Goal: Task Accomplishment & Management: Complete application form

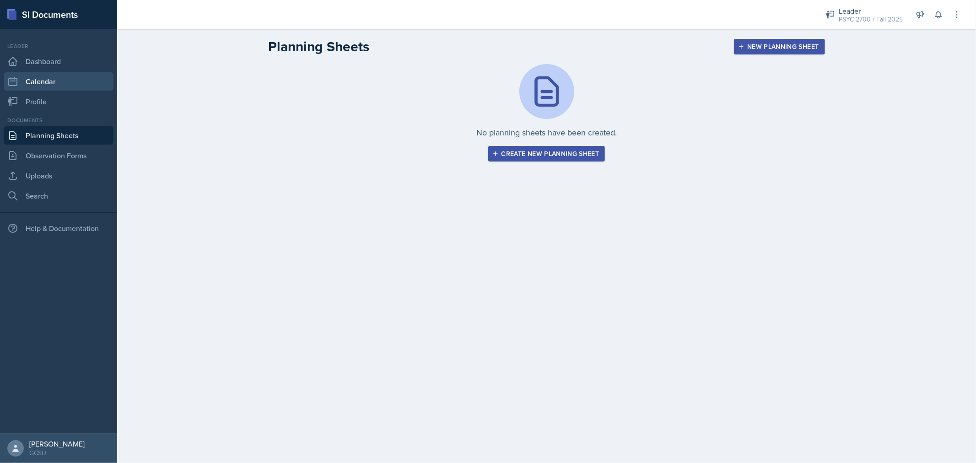
click at [55, 76] on link "Calendar" at bounding box center [59, 81] width 110 height 18
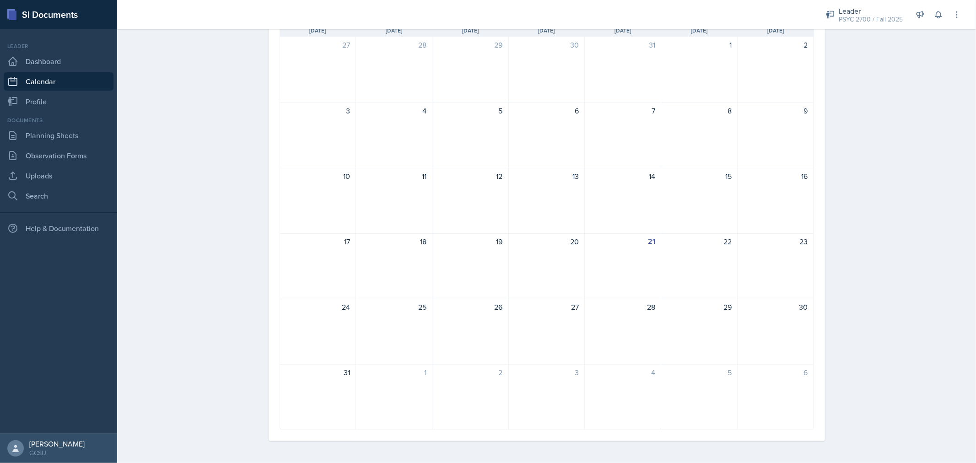
scroll to position [84, 0]
click at [622, 235] on div "21" at bounding box center [623, 266] width 76 height 66
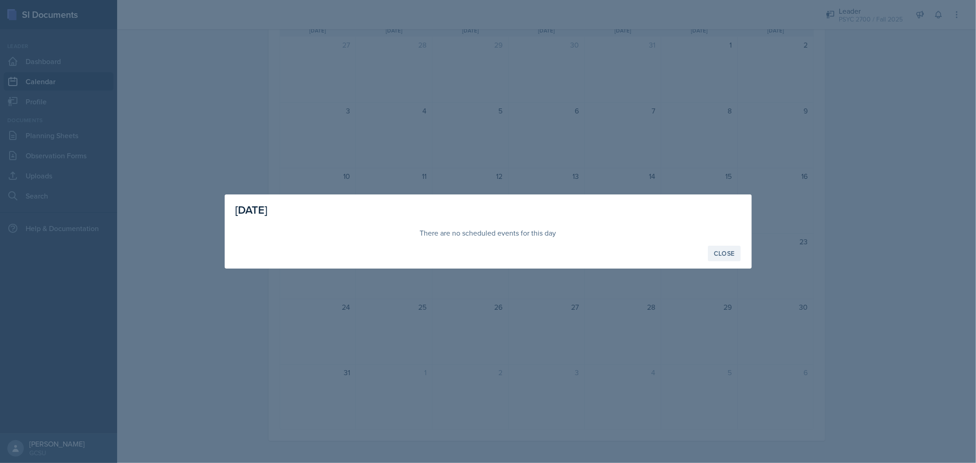
click at [721, 252] on div "Close" at bounding box center [724, 253] width 21 height 7
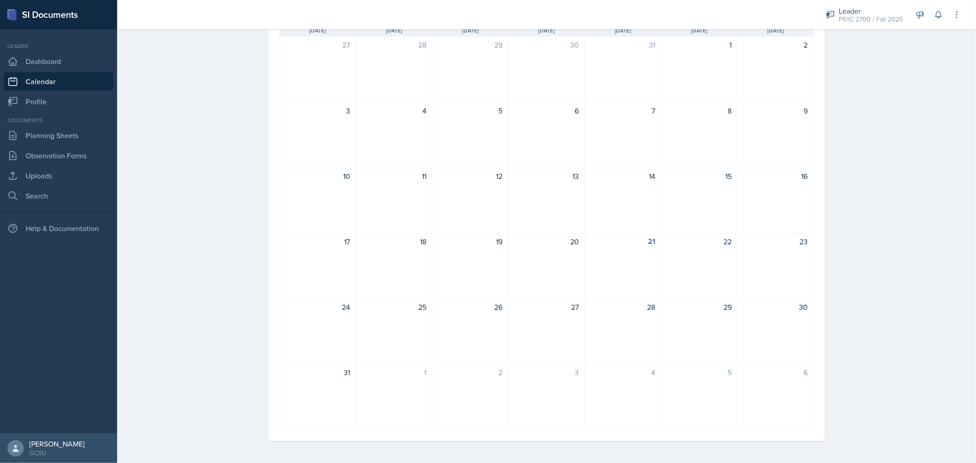
scroll to position [0, 0]
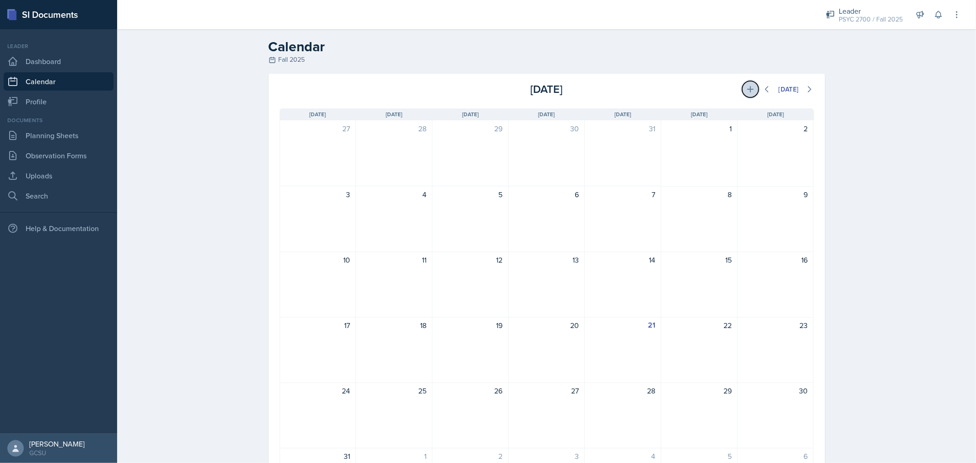
click at [746, 86] on icon at bounding box center [750, 89] width 9 height 9
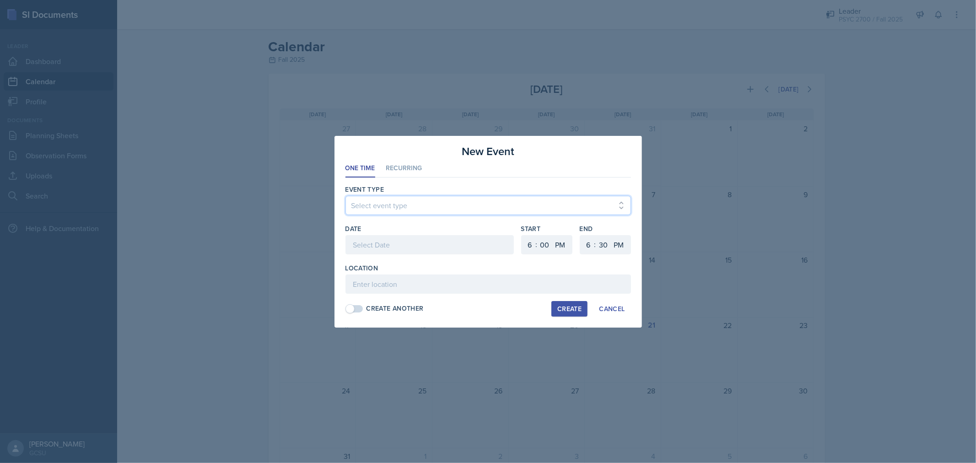
click at [475, 204] on select "Select event type Leader Training New Calendar Event SI Session" at bounding box center [489, 205] width 286 height 19
select select "700c1d41-4793-48d3-8616-e09499dfb71d"
click at [346, 196] on select "Select event type Leader Training New Calendar Event SI Session" at bounding box center [489, 205] width 286 height 19
click at [430, 244] on div at bounding box center [430, 244] width 168 height 19
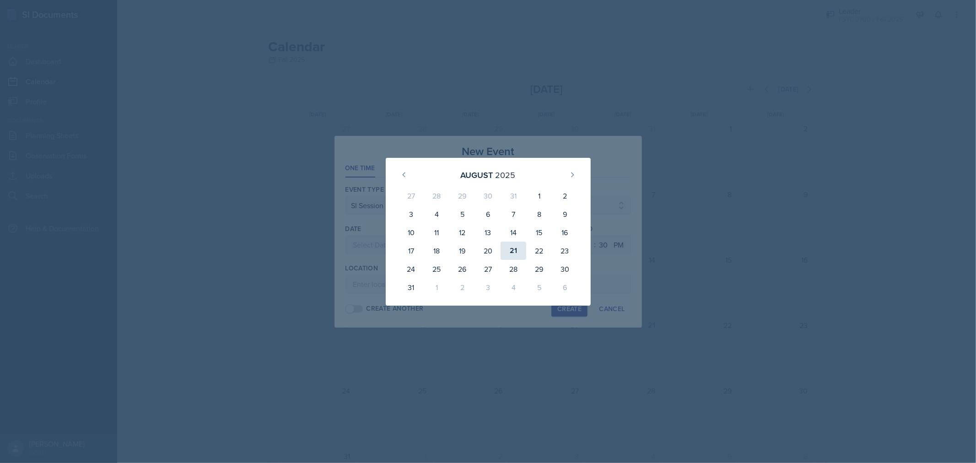
click at [516, 250] on div "21" at bounding box center [514, 251] width 26 height 18
type input "[DATE]"
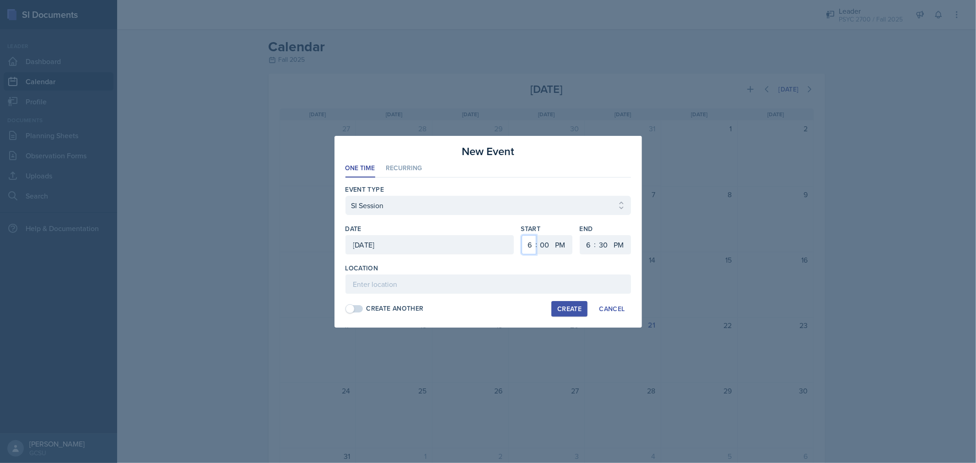
click at [533, 249] on select "1 2 3 4 5 6 7 8 9 10 11 12" at bounding box center [529, 244] width 15 height 19
select select "5"
click at [522, 235] on select "1 2 3 4 5 6 7 8 9 10 11 12" at bounding box center [529, 244] width 15 height 19
click at [453, 284] on input at bounding box center [489, 284] width 286 height 19
type input "A&S 274"
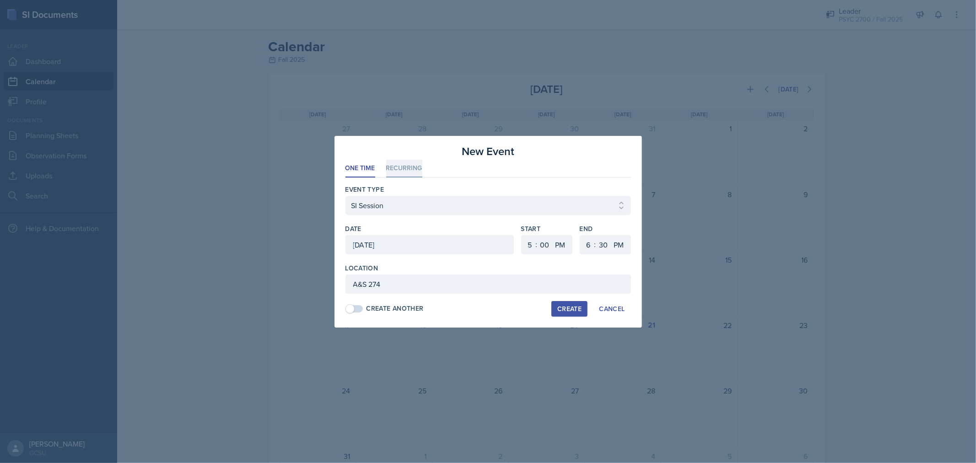
click at [401, 167] on li "Recurring" at bounding box center [404, 169] width 36 height 18
click at [400, 245] on button "Tu" at bounding box center [400, 245] width 21 height 18
click at [440, 245] on button "Th" at bounding box center [446, 245] width 22 height 18
click at [529, 240] on select "1 2 3 4 5 6 7 8 9 10 11 12" at bounding box center [529, 244] width 15 height 19
select select "5"
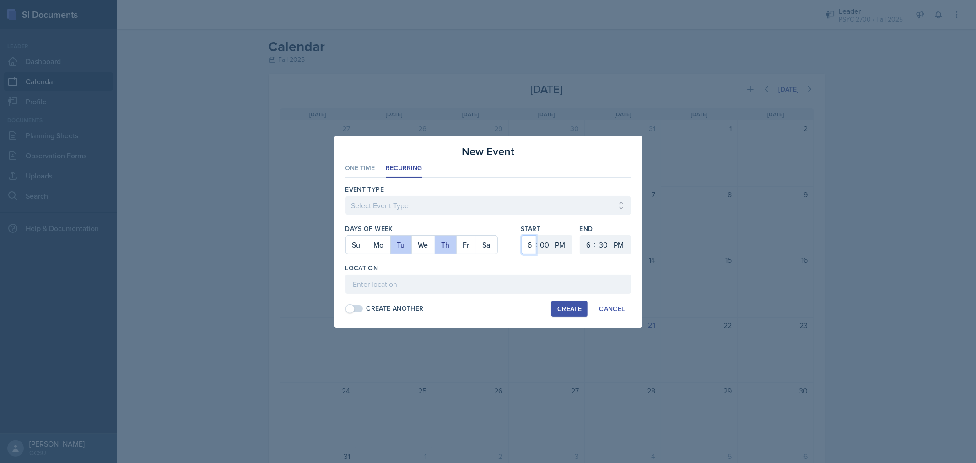
click at [522, 235] on select "1 2 3 4 5 6 7 8 9 10 11 12" at bounding box center [529, 244] width 15 height 19
click at [472, 289] on input at bounding box center [489, 284] width 286 height 19
type input "A&s 274"
click at [431, 212] on select "Select Event Type Leader Training New Calendar Event SI Session" at bounding box center [489, 205] width 286 height 19
select select "700c1d41-4793-48d3-8616-e09499dfb71d"
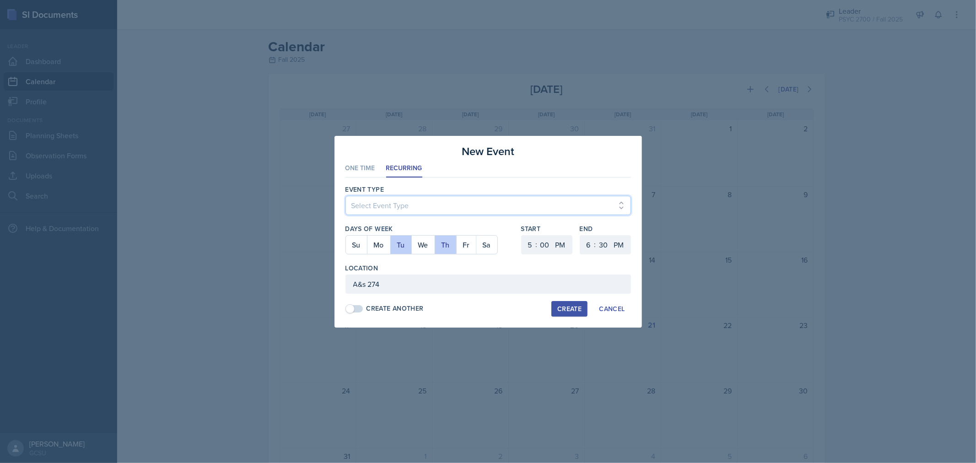
click at [346, 196] on select "Select Event Type Leader Training New Calendar Event SI Session" at bounding box center [489, 205] width 286 height 19
click at [567, 308] on div "Create" at bounding box center [570, 308] width 24 height 7
select select
select select "6"
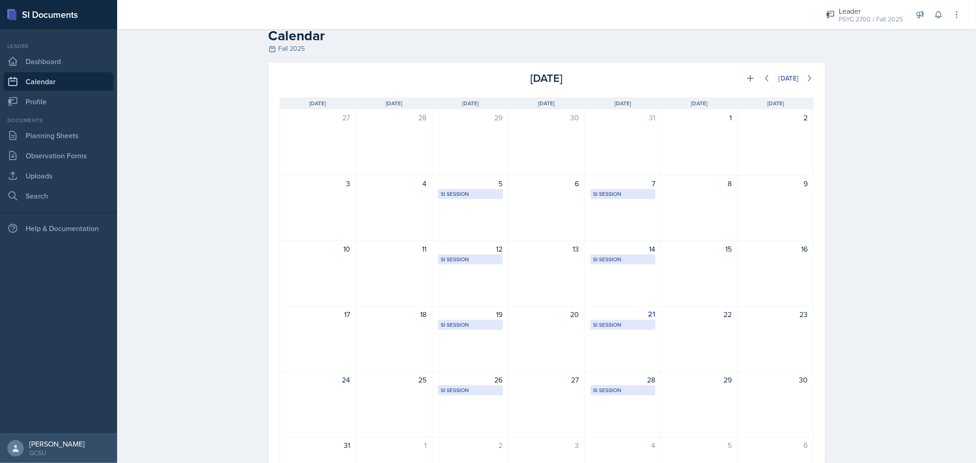
scroll to position [10, 0]
click at [805, 75] on icon at bounding box center [809, 79] width 9 height 9
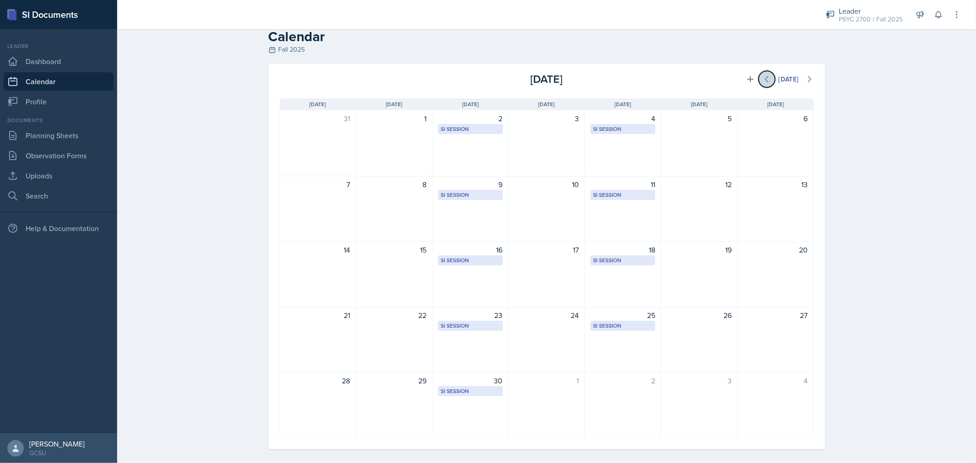
click at [765, 82] on icon at bounding box center [767, 79] width 9 height 9
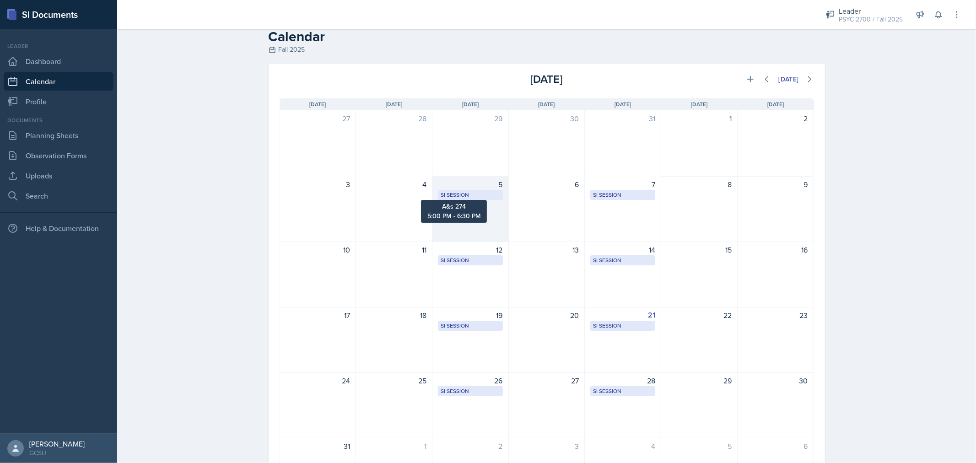
click at [465, 195] on div "SI Session" at bounding box center [471, 195] width 60 height 8
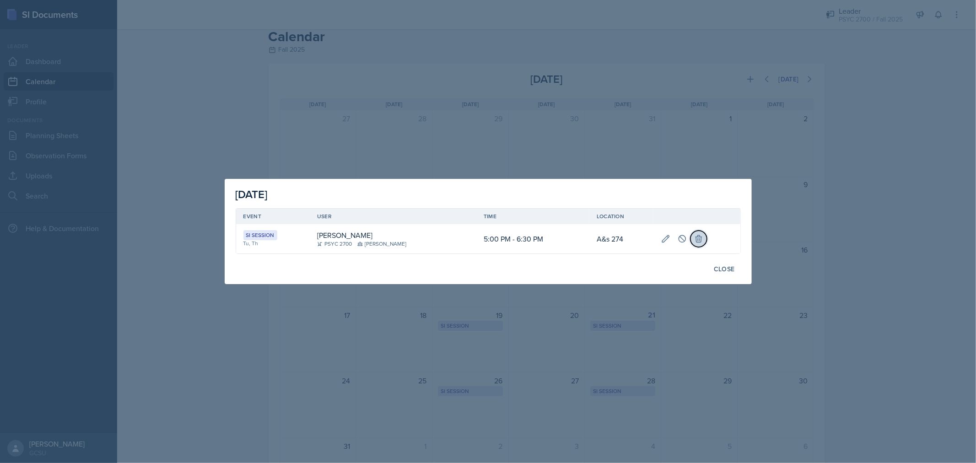
click at [694, 244] on button at bounding box center [699, 239] width 16 height 16
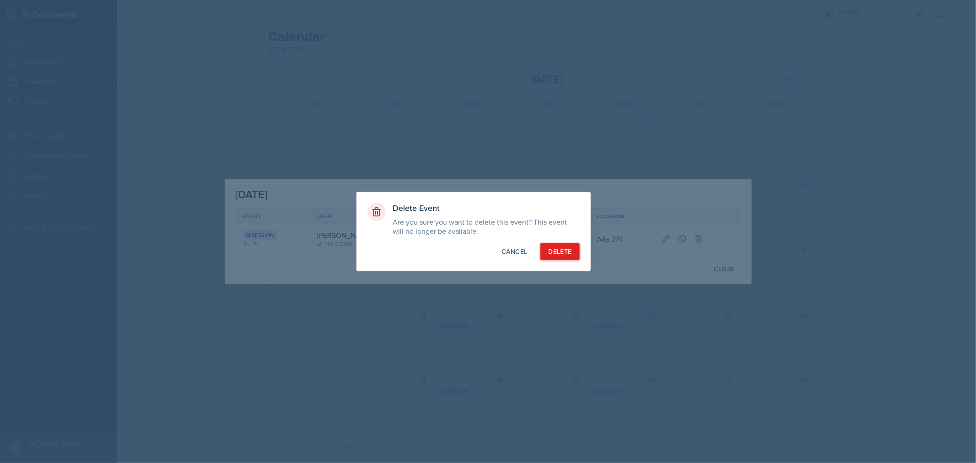
click at [573, 255] on button "Delete" at bounding box center [560, 251] width 39 height 17
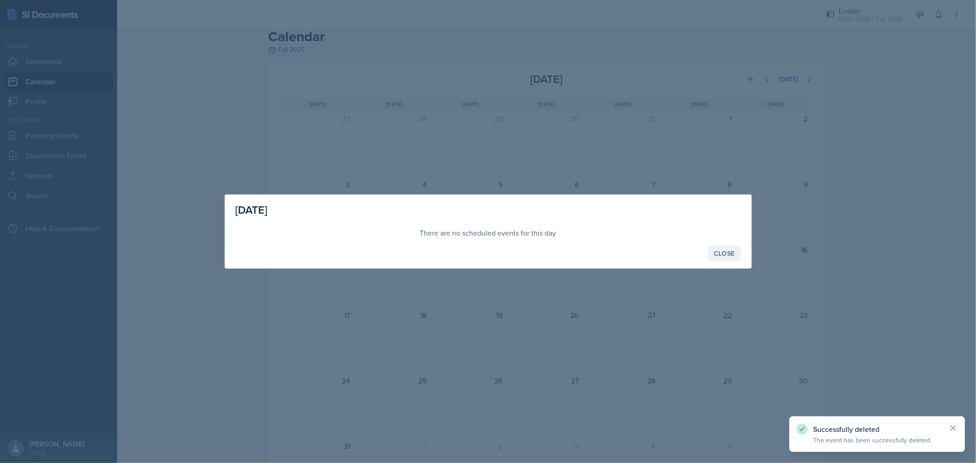
click at [719, 250] on div "Close" at bounding box center [724, 253] width 21 height 7
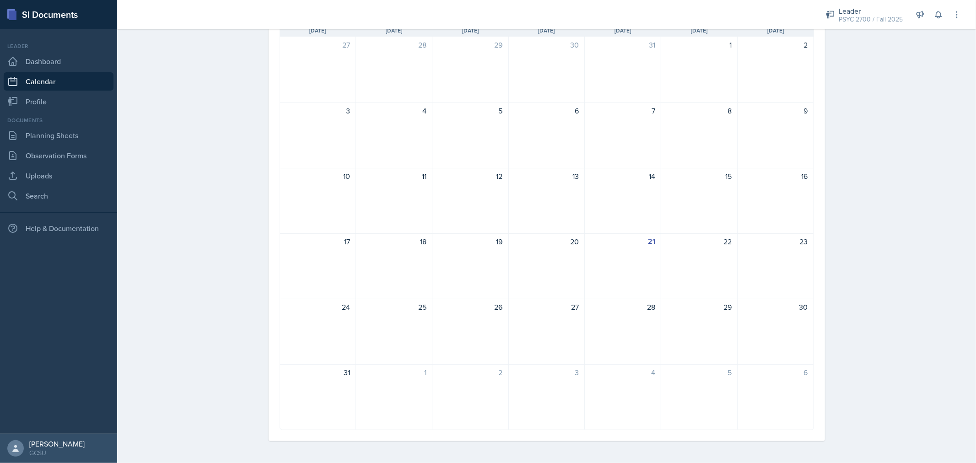
scroll to position [0, 0]
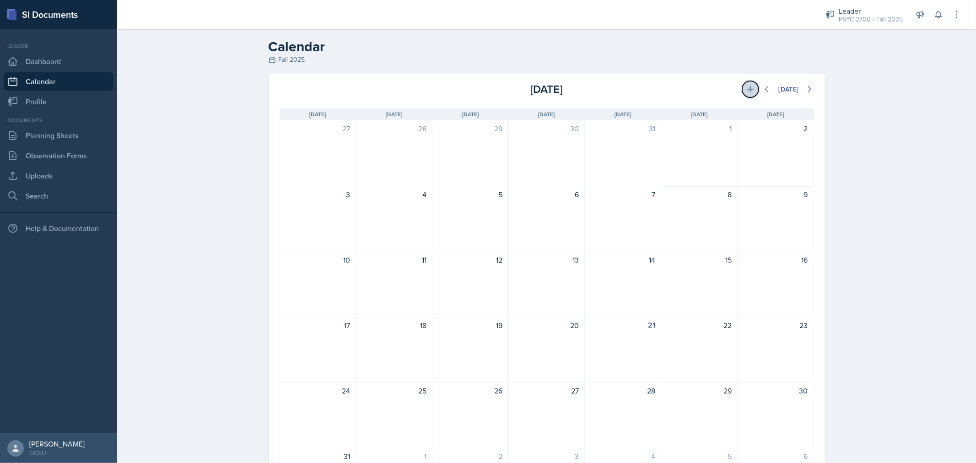
click at [747, 93] on icon at bounding box center [750, 89] width 9 height 9
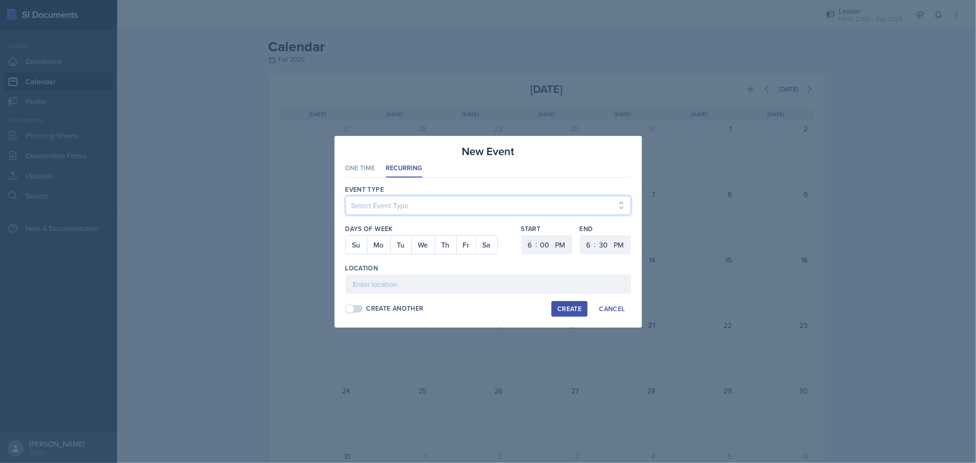
click at [406, 200] on select "Select Event Type Leader Training New Calendar Event SI Session" at bounding box center [489, 205] width 286 height 19
select select "700c1d41-4793-48d3-8616-e09499dfb71d"
click at [346, 196] on select "Select Event Type Leader Training New Calendar Event SI Session" at bounding box center [489, 205] width 286 height 19
click at [381, 238] on button "Mo" at bounding box center [378, 245] width 23 height 18
click at [393, 243] on button "Tu" at bounding box center [400, 245] width 21 height 18
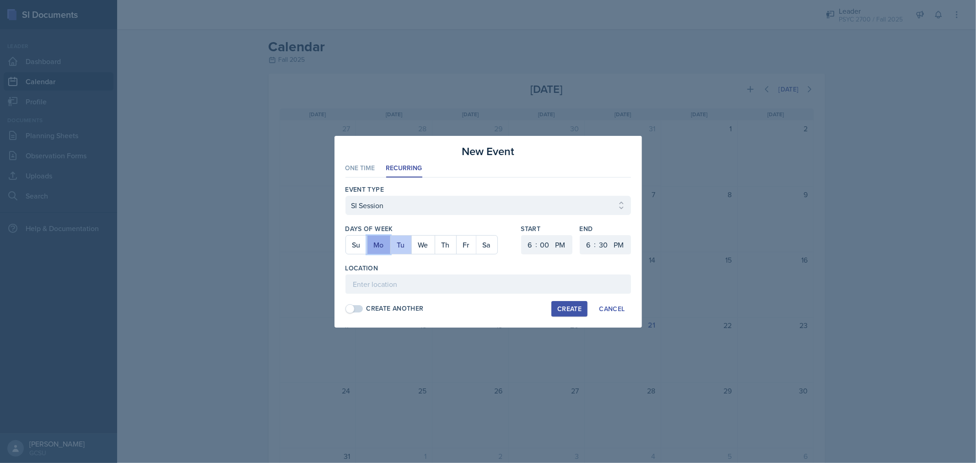
click at [390, 243] on button "Mo" at bounding box center [378, 245] width 23 height 18
click at [450, 244] on button "Th" at bounding box center [446, 245] width 22 height 18
click at [531, 249] on select "1 2 3 4 5 6 7 8 9 10 11 12" at bounding box center [529, 244] width 15 height 19
select select "5"
click at [522, 235] on select "1 2 3 4 5 6 7 8 9 10 11 12" at bounding box center [529, 244] width 15 height 19
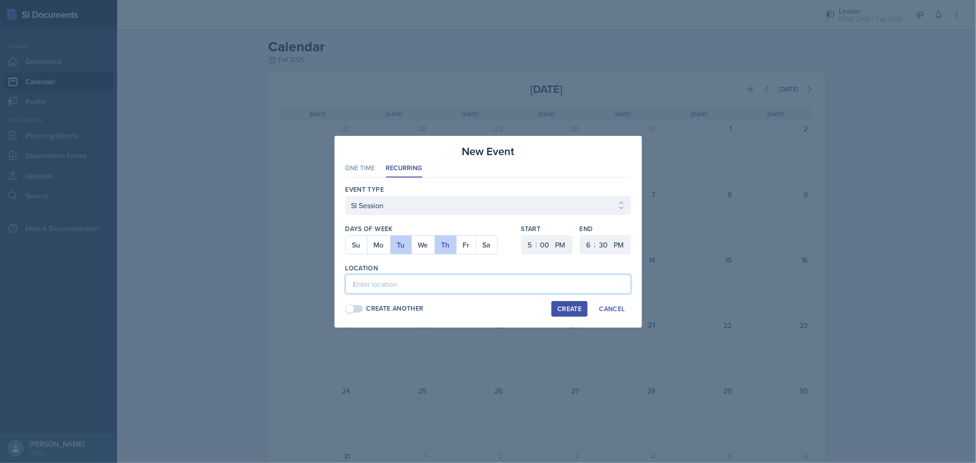
click at [479, 282] on input at bounding box center [489, 284] width 286 height 19
type input "A&S 274"
click at [559, 308] on div "Create" at bounding box center [570, 308] width 24 height 7
select select
select select "6"
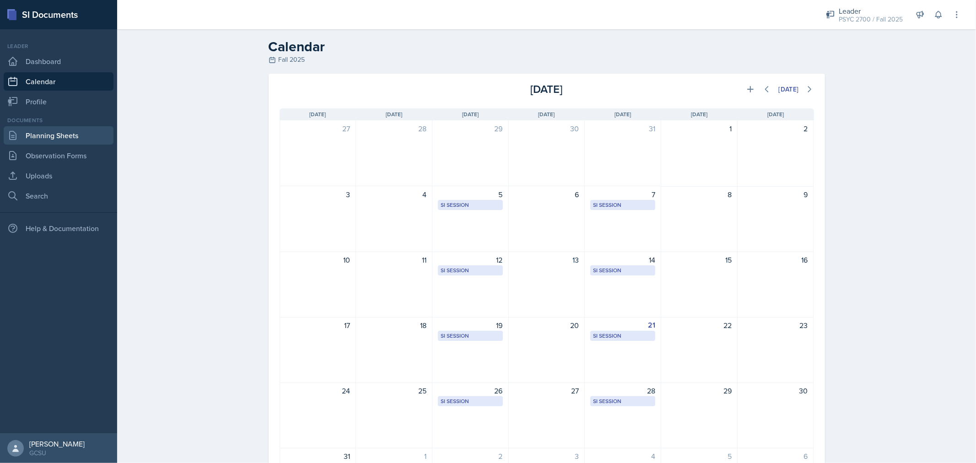
click at [60, 128] on link "Planning Sheets" at bounding box center [59, 135] width 110 height 18
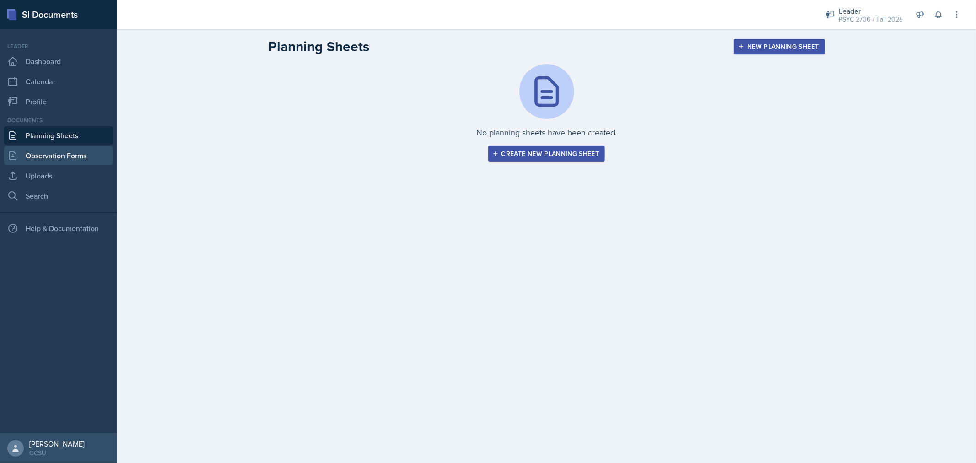
click at [49, 154] on link "Observation Forms" at bounding box center [59, 155] width 110 height 18
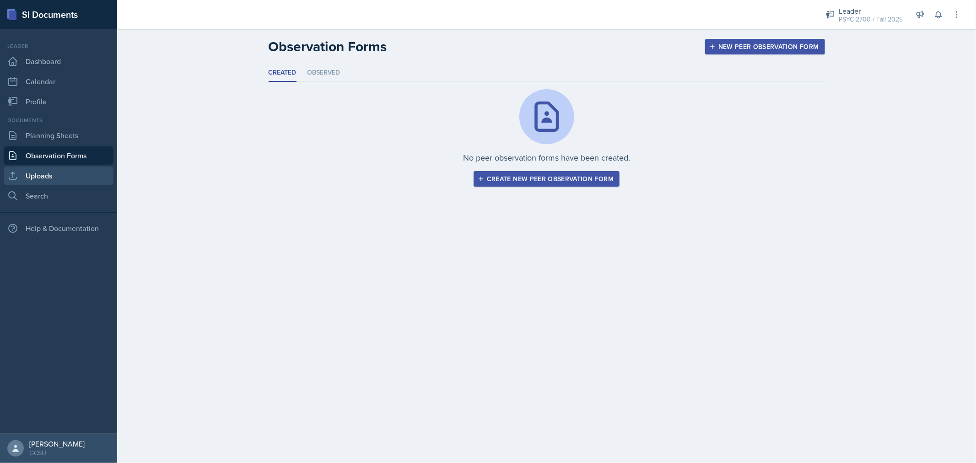
click at [42, 174] on link "Uploads" at bounding box center [59, 176] width 110 height 18
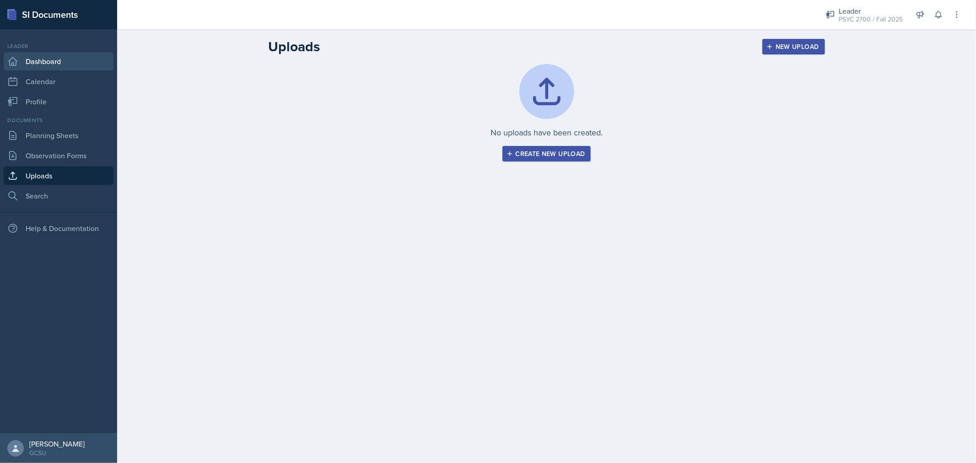
click at [58, 61] on link "Dashboard" at bounding box center [59, 61] width 110 height 18
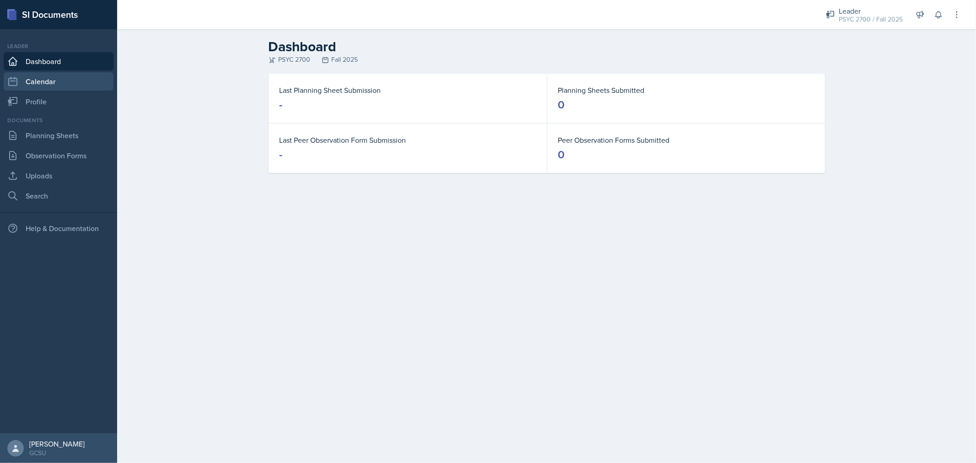
click at [60, 81] on link "Calendar" at bounding box center [59, 81] width 110 height 18
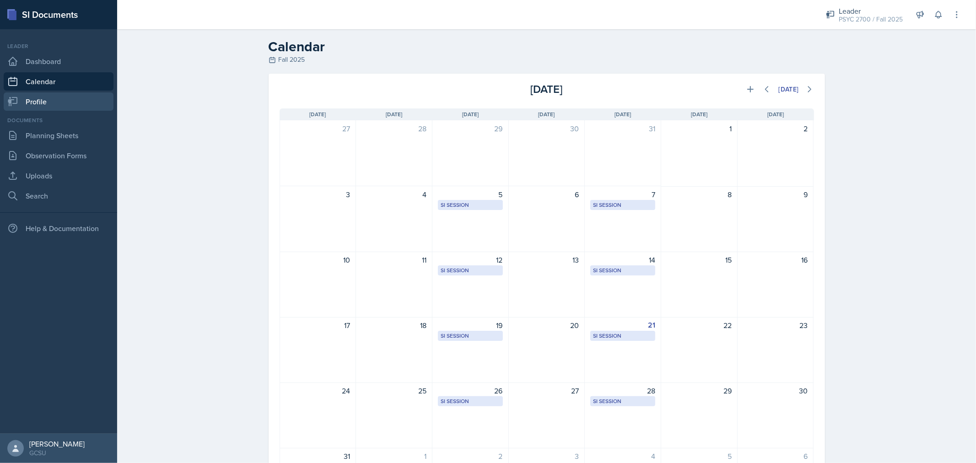
click at [43, 100] on link "Profile" at bounding box center [59, 101] width 110 height 18
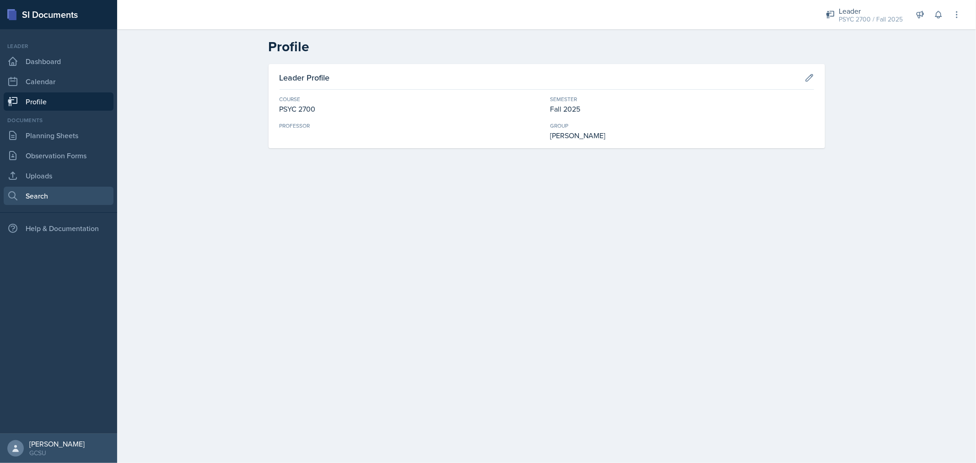
click at [51, 195] on link "Search" at bounding box center [59, 196] width 110 height 18
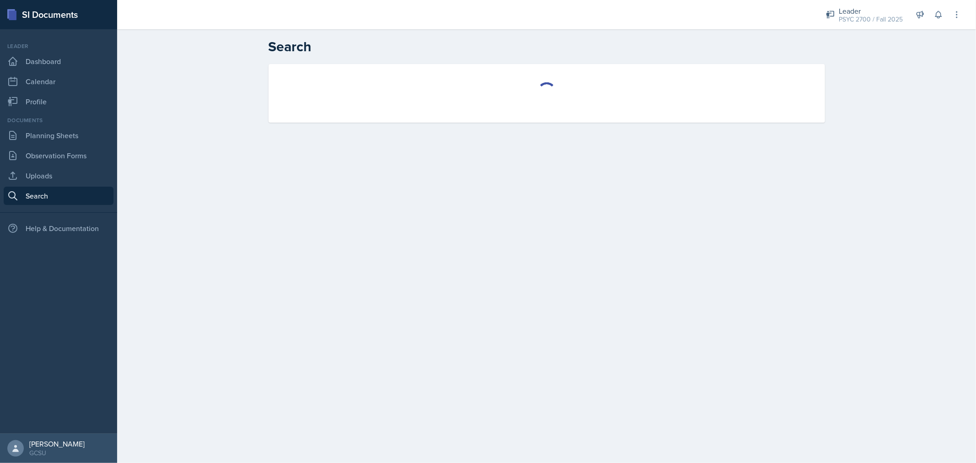
select select "all"
select select "1"
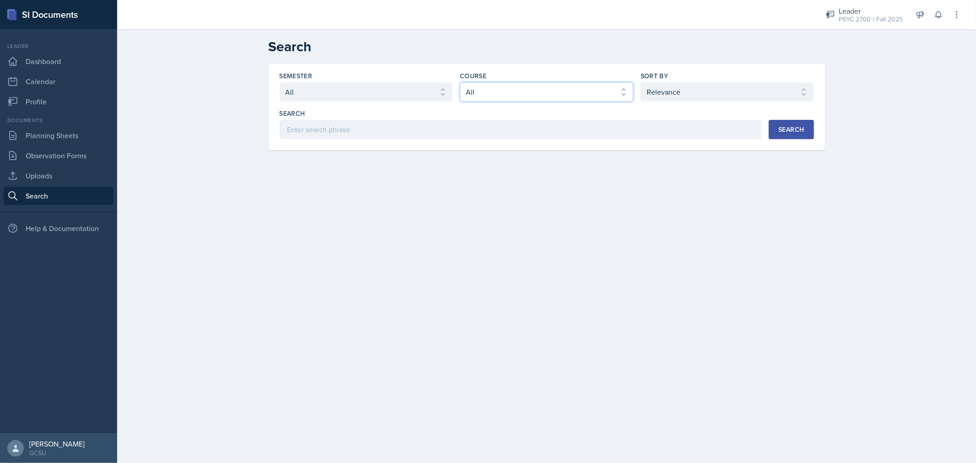
click at [509, 83] on select "Select course All ACCT 3101 ACCT 3102 ASTR 1000 BIOL 1100 BIOL 1107 BIOL 1108 B…" at bounding box center [546, 91] width 173 height 19
select select "abe6cc92-cda0-419a-99d4-526c6c05315f"
click at [460, 82] on select "Select course All ACCT 3101 ACCT 3102 ASTR 1000 BIOL 1100 BIOL 1107 BIOL 1108 B…" at bounding box center [546, 91] width 173 height 19
click at [427, 99] on select "Select semester All Fall 2025 Spring 2025 Fall 2024 Spring 2024 Fall 2023 Sprin…" at bounding box center [366, 91] width 173 height 19
click at [280, 82] on select "Select semester All Fall 2025 Spring 2025 Fall 2024 Spring 2024 Fall 2023 Sprin…" at bounding box center [366, 91] width 173 height 19
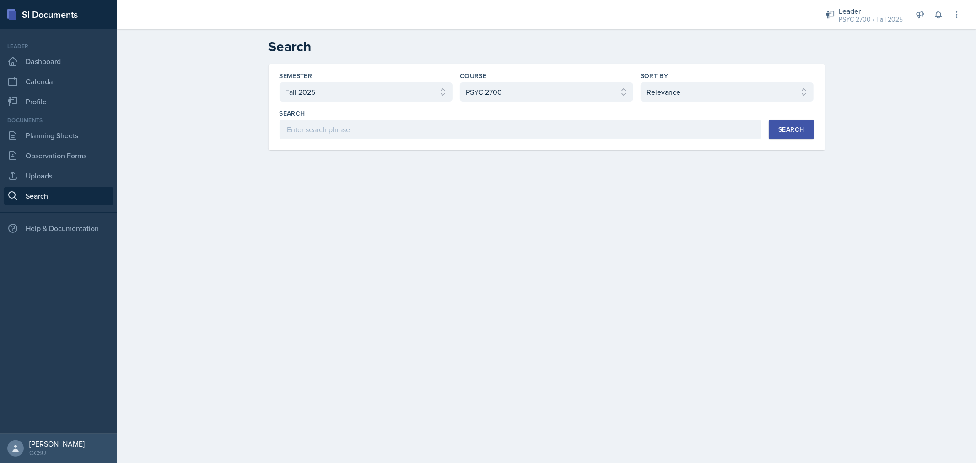
click at [808, 133] on button "Search" at bounding box center [791, 129] width 45 height 19
click at [560, 209] on div "[DATE] [PERSON_NAME] PSYC 2700 Fall 2025" at bounding box center [547, 201] width 557 height 36
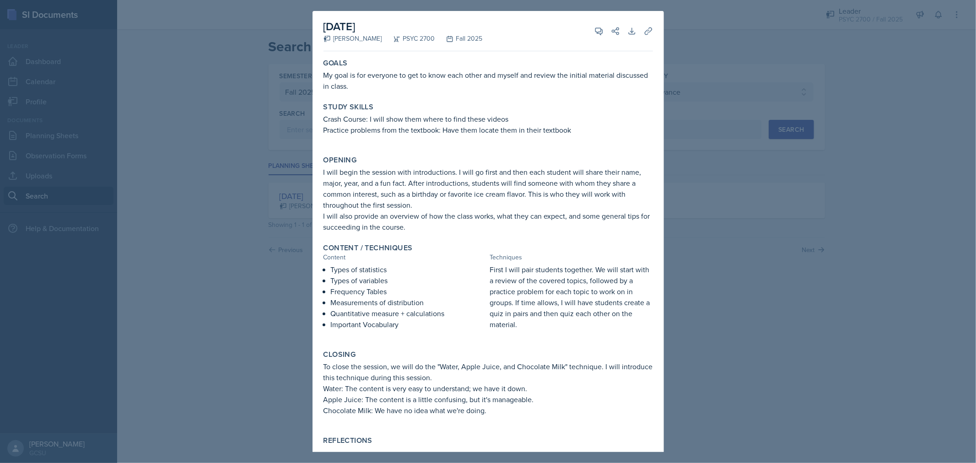
click at [748, 135] on div at bounding box center [488, 231] width 976 height 463
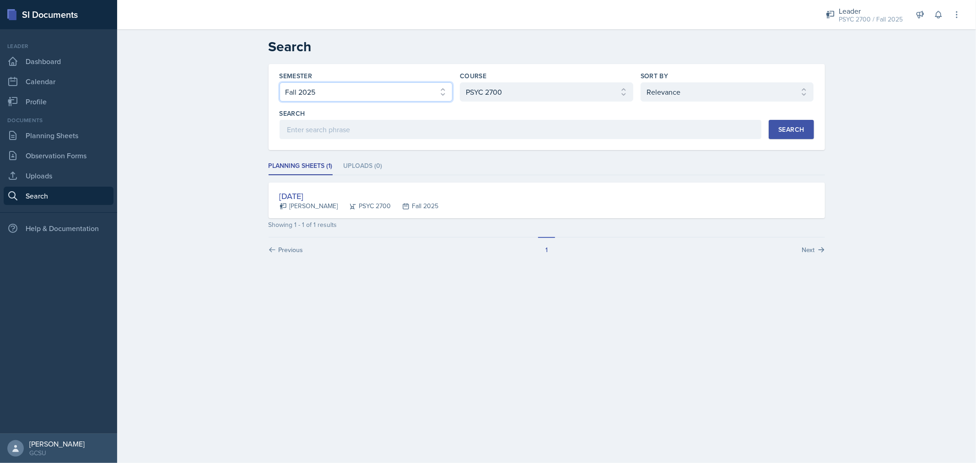
click at [376, 87] on select "Select semester All Fall 2025 Spring 2025 Fall 2024 Spring 2024 Fall 2023 Sprin…" at bounding box center [366, 91] width 173 height 19
select select "e7b6c66a-987a-4ab3-92d3-5526cc86007b"
click at [280, 82] on select "Select semester All Fall 2025 Spring 2025 Fall 2024 Spring 2024 Fall 2023 Sprin…" at bounding box center [366, 91] width 173 height 19
click at [794, 135] on button "Search" at bounding box center [791, 129] width 45 height 19
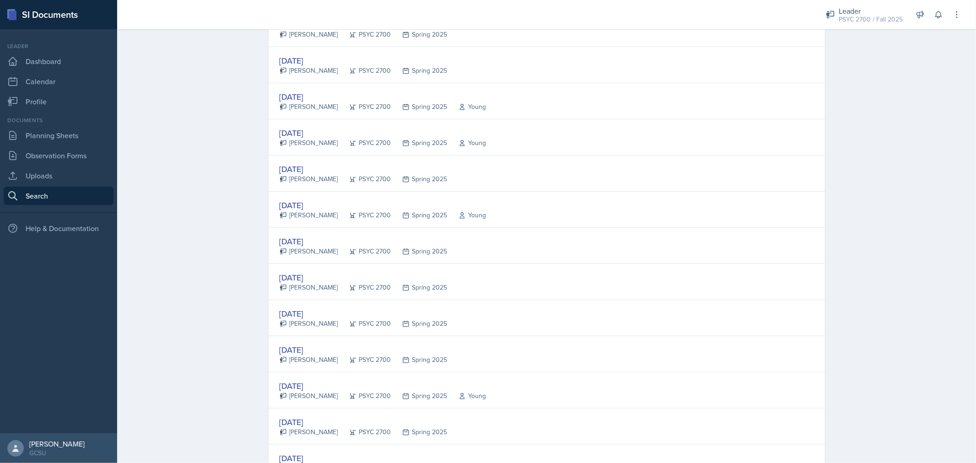
scroll to position [1079, 0]
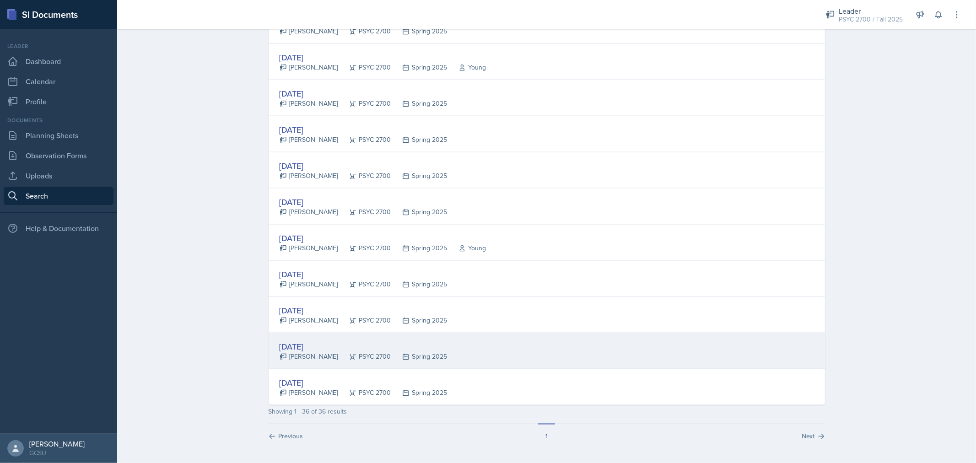
click at [525, 363] on div "[DATE] [PERSON_NAME] PSYC 2700 Spring 2025" at bounding box center [547, 351] width 557 height 36
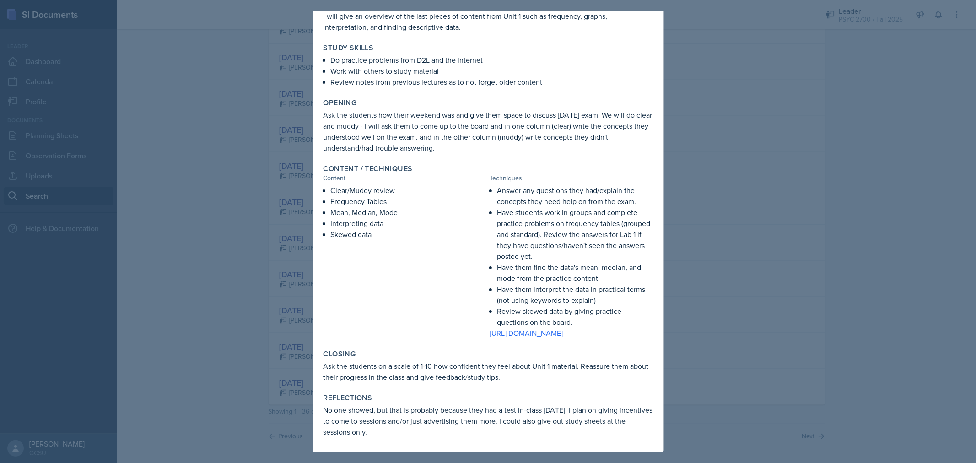
scroll to position [81, 0]
click at [725, 259] on div at bounding box center [488, 231] width 976 height 463
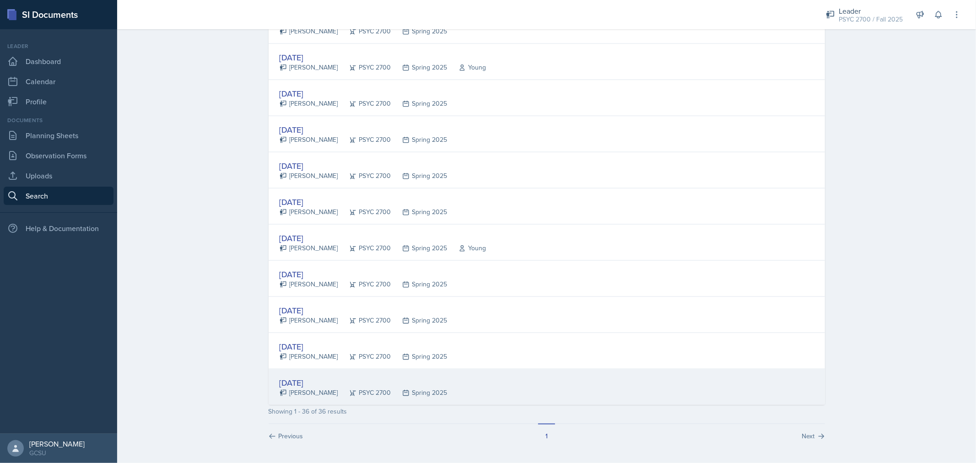
click at [422, 395] on div "Spring 2025" at bounding box center [419, 393] width 56 height 10
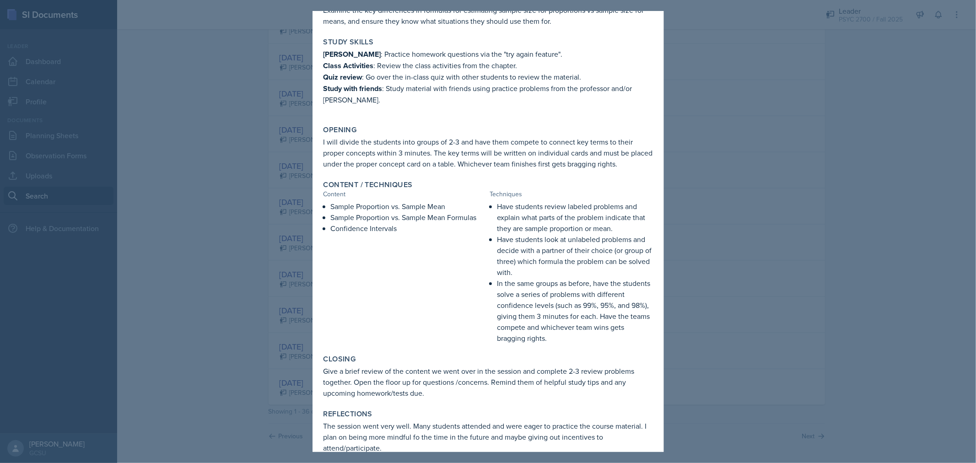
scroll to position [65, 0]
drag, startPoint x: 330, startPoint y: 204, endPoint x: 401, endPoint y: 225, distance: 73.6
click at [401, 225] on ul "Sample Proportion vs. Sample Mean Sample Proportion vs. Sample Mean Formulas Co…" at bounding box center [409, 217] width 156 height 33
copy ul "Sample Proportion vs. Sample Mean Sample Proportion vs. Sample Mean Formulas Co…"
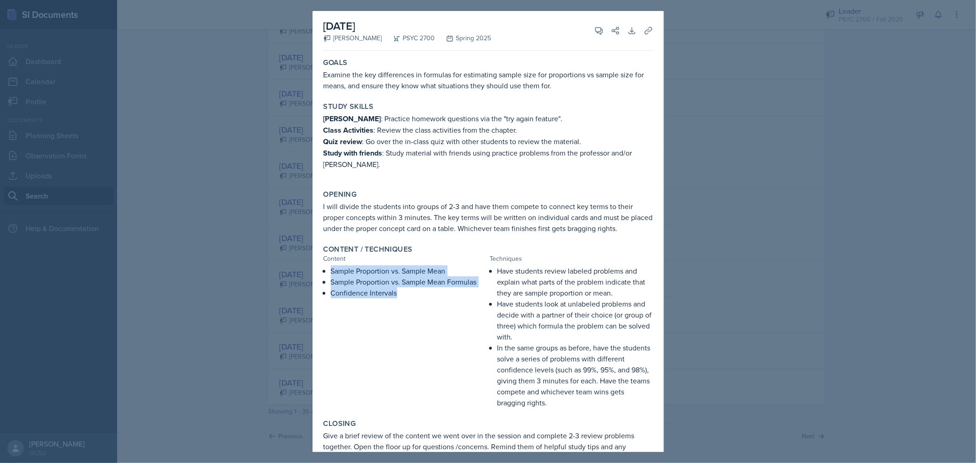
scroll to position [0, 0]
click at [443, 248] on div "Content / Techniques" at bounding box center [489, 249] width 330 height 9
click at [834, 275] on div at bounding box center [488, 231] width 976 height 463
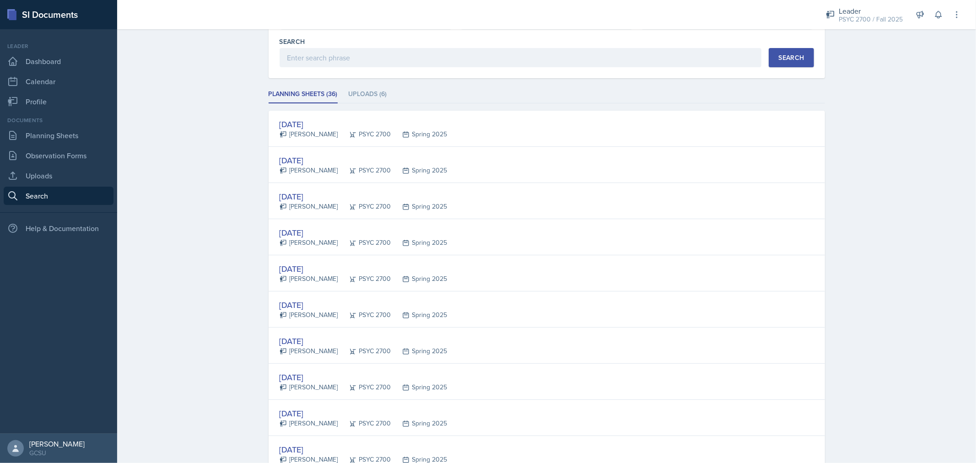
scroll to position [71, 0]
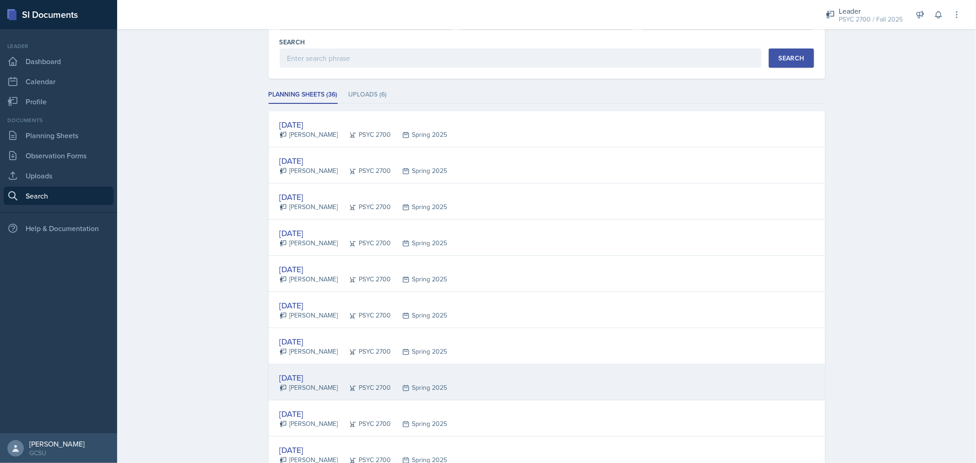
click at [495, 389] on div "[DATE] [PERSON_NAME] PSYC 2700 Spring 2025" at bounding box center [547, 382] width 557 height 36
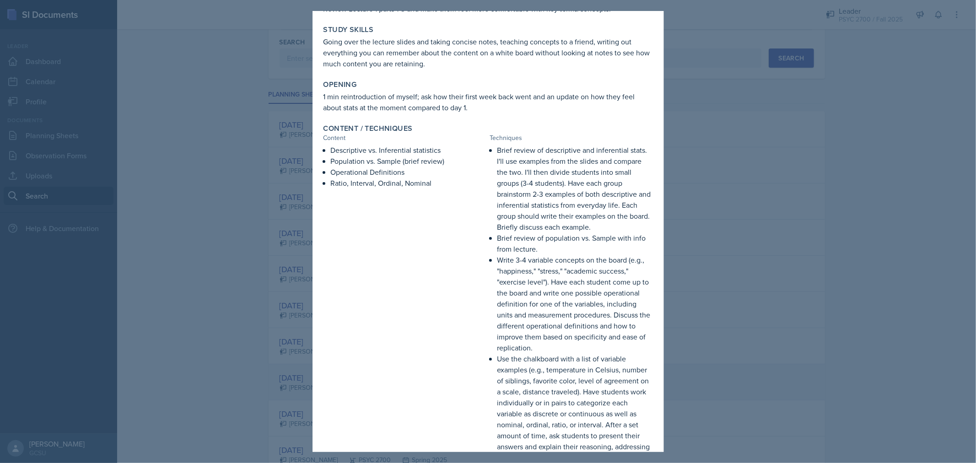
scroll to position [70, 0]
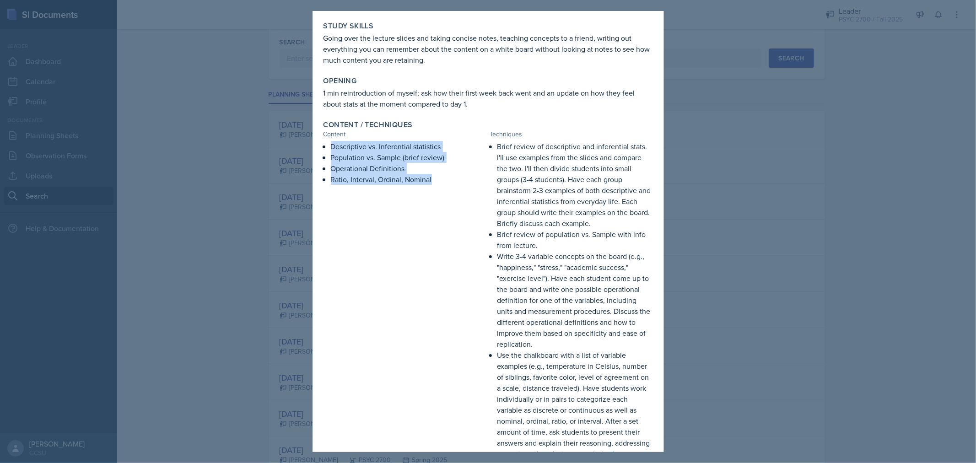
drag, startPoint x: 331, startPoint y: 146, endPoint x: 444, endPoint y: 176, distance: 117.0
click at [444, 176] on ul "Descriptive vs. Inferential statistics Population vs. Sample (brief review) Ope…" at bounding box center [409, 163] width 156 height 44
copy ul "Descriptive vs. Inferential statistics Population vs. Sample (brief review) Ope…"
click at [538, 156] on p "Brief review of descriptive and inferential stats. I'll use examples from the s…" at bounding box center [576, 185] width 156 height 88
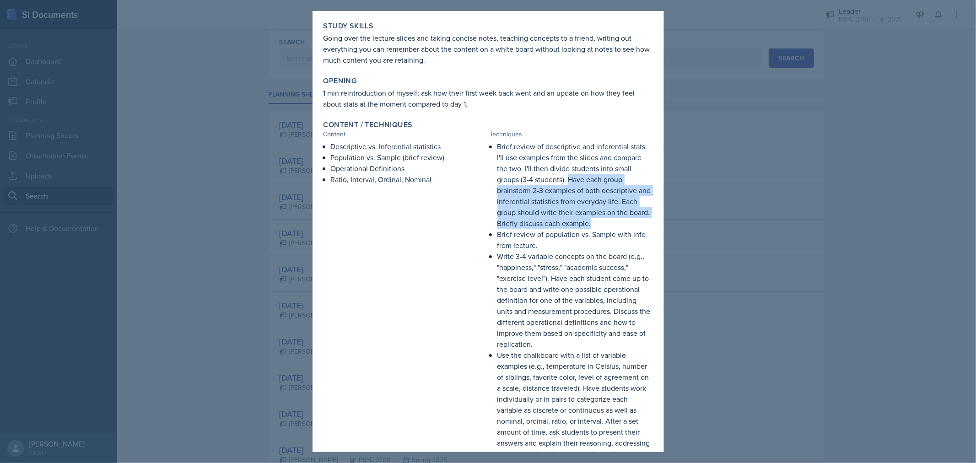
drag, startPoint x: 566, startPoint y: 179, endPoint x: 612, endPoint y: 221, distance: 62.3
click at [612, 221] on p "Brief review of descriptive and inferential stats. I'll use examples from the s…" at bounding box center [576, 185] width 156 height 88
copy p "Have each group brainstorm 2-3 examples of both descriptive and inferential sta…"
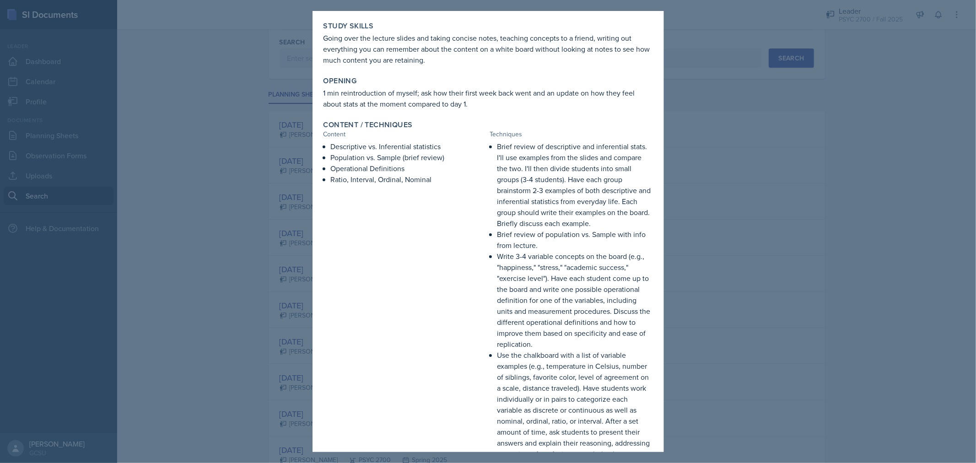
click at [572, 248] on p "Brief review of population vs. Sample with info from lecture." at bounding box center [576, 240] width 156 height 22
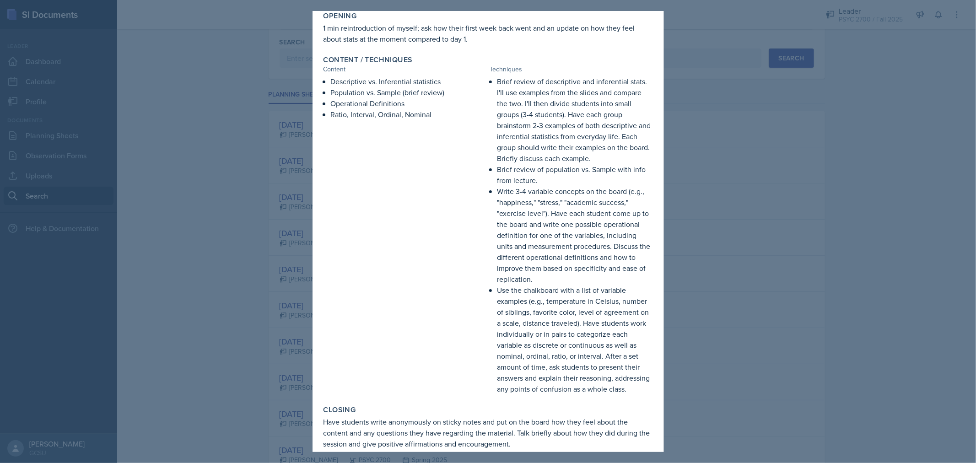
scroll to position [136, 0]
drag, startPoint x: 495, startPoint y: 168, endPoint x: 535, endPoint y: 179, distance: 41.1
click at [535, 179] on p "Brief review of population vs. Sample with info from lecture." at bounding box center [576, 174] width 156 height 22
copy p "Brief review of population vs. Sample with info from lecture."
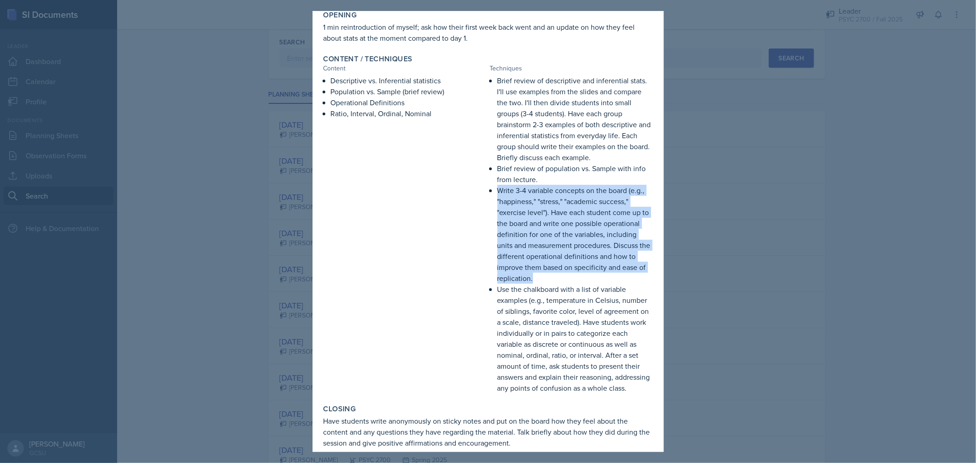
drag, startPoint x: 493, startPoint y: 190, endPoint x: 579, endPoint y: 276, distance: 121.1
click at [579, 276] on p "Write 3-4 variable concepts on the board (e.g., "happiness," "stress," "academi…" at bounding box center [576, 234] width 156 height 99
copy p "Write 3-4 variable concepts on the board (e.g., "happiness," "stress," "academi…"
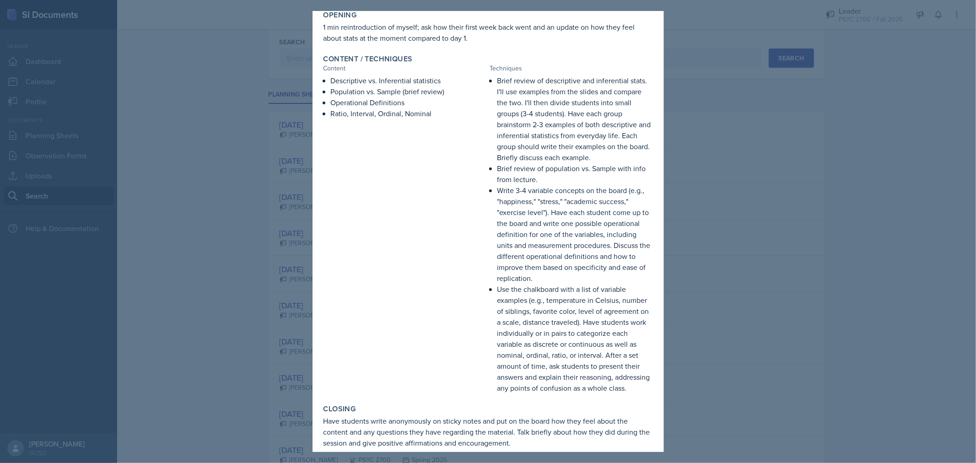
click at [531, 306] on p "Use the chalkboard with a list of variable examples (e.g., temperature in Celsi…" at bounding box center [576, 339] width 156 height 110
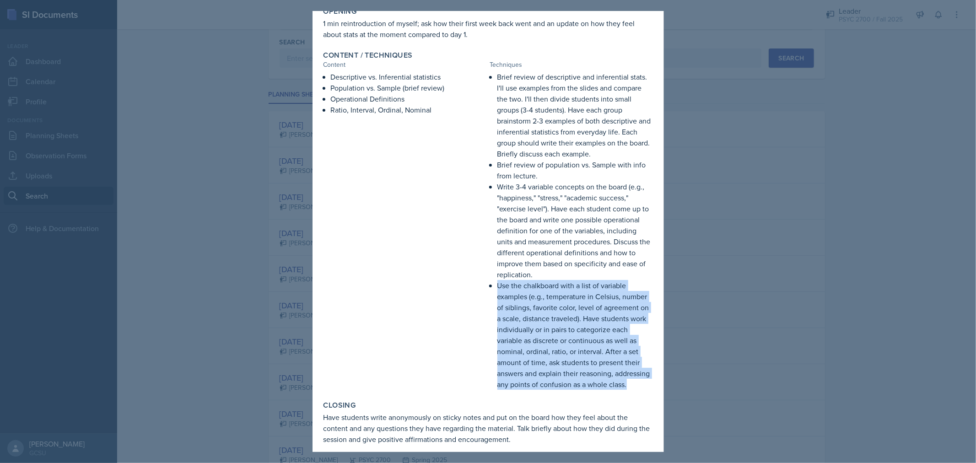
drag, startPoint x: 495, startPoint y: 284, endPoint x: 522, endPoint y: 395, distance: 114.4
click at [522, 390] on p "Use the chalkboard with a list of variable examples (e.g., temperature in Celsi…" at bounding box center [576, 335] width 156 height 110
copy p "Use the chalkboard with a list of variable examples (e.g., temperature in Celsi…"
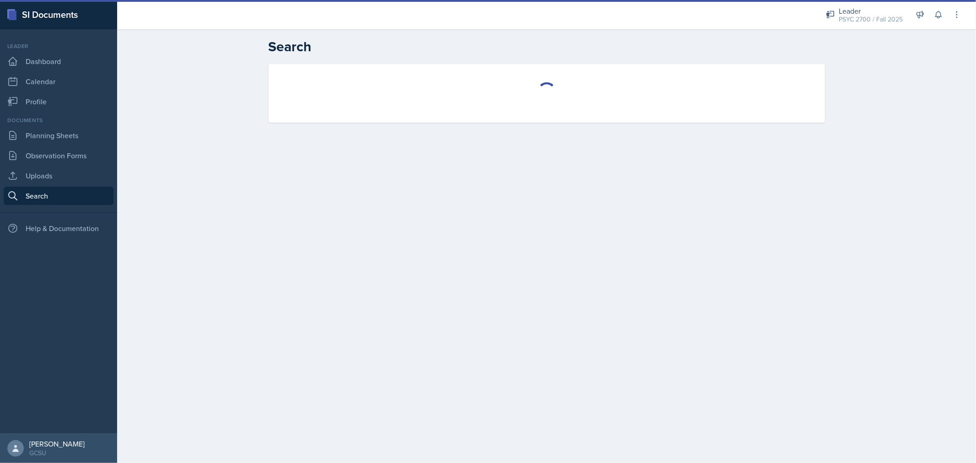
select select "all"
select select "1"
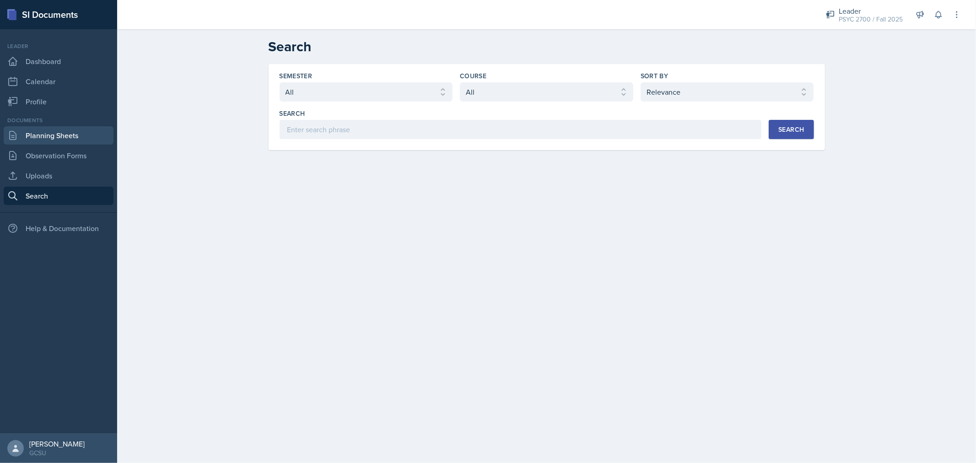
click at [58, 142] on link "Planning Sheets" at bounding box center [59, 135] width 110 height 18
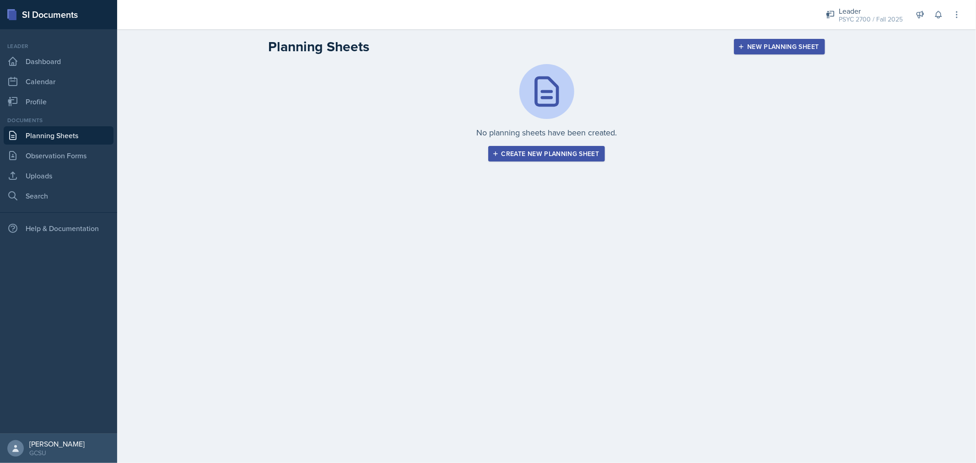
click at [512, 154] on div "Create new planning sheet" at bounding box center [546, 153] width 105 height 7
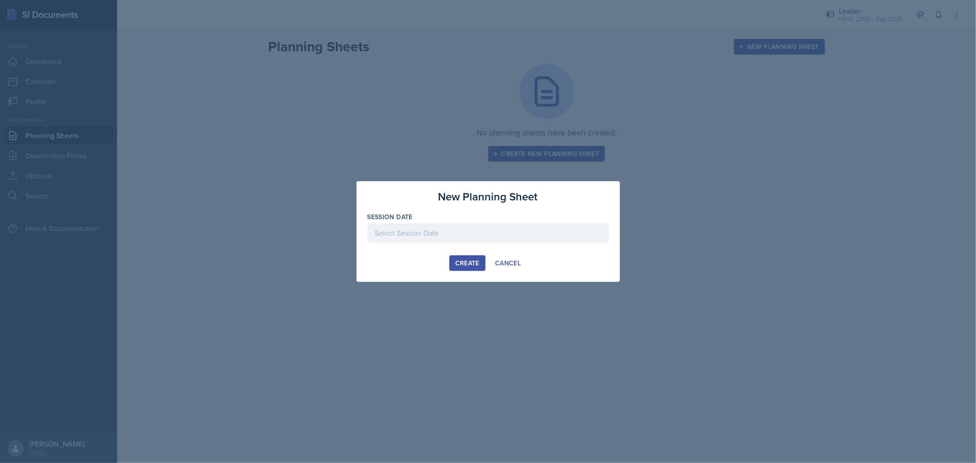
click at [422, 238] on div at bounding box center [489, 232] width 242 height 19
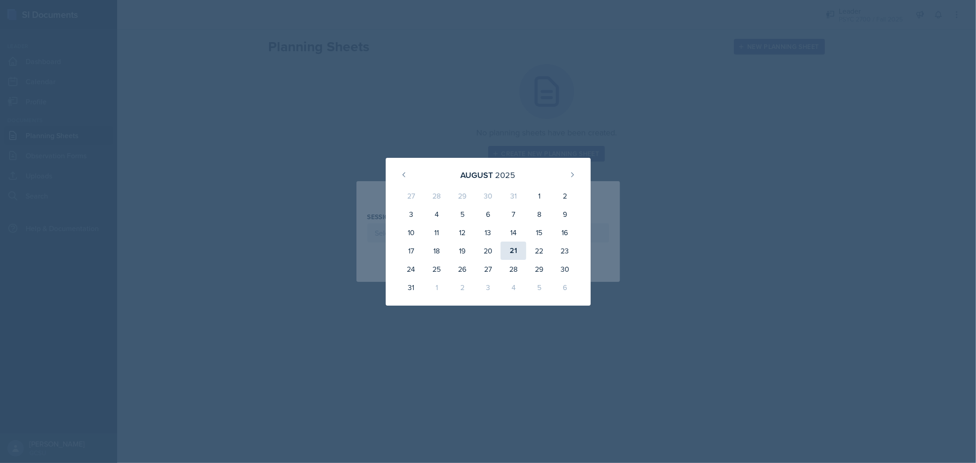
click at [522, 249] on div "21" at bounding box center [514, 251] width 26 height 18
type input "[DATE]"
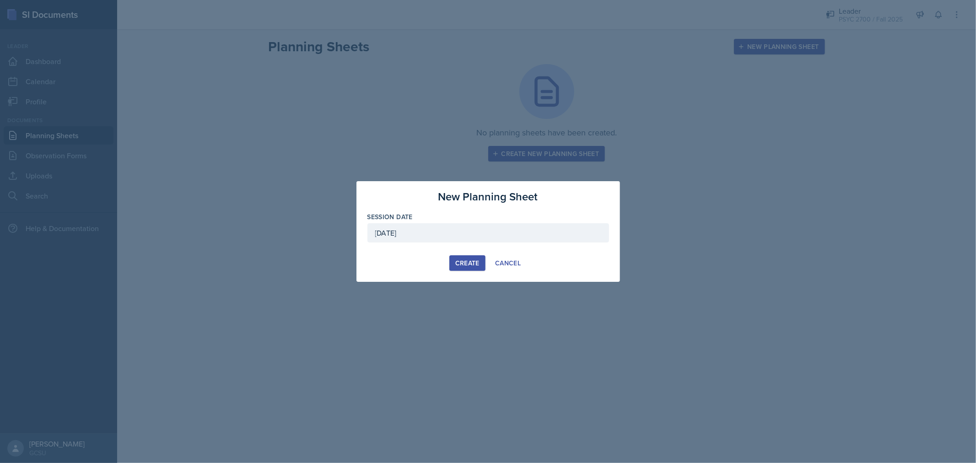
click at [474, 266] on div "Create" at bounding box center [467, 263] width 24 height 7
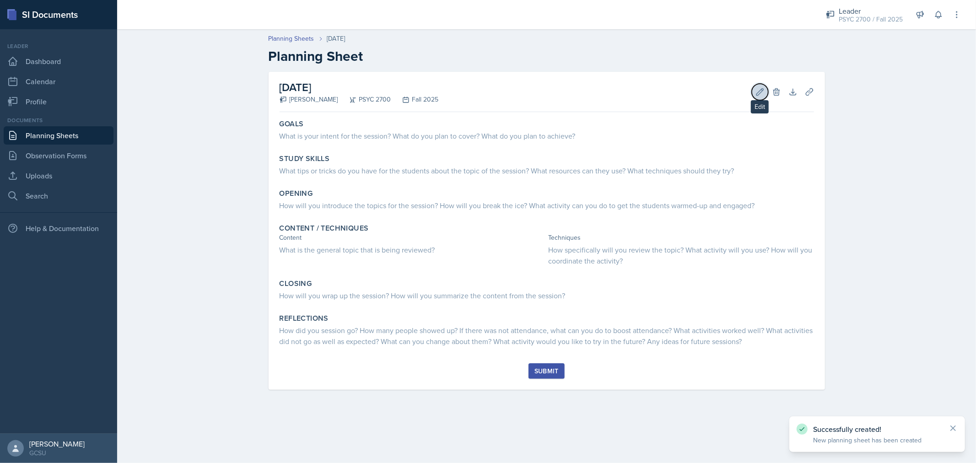
click at [752, 92] on button "Edit" at bounding box center [760, 92] width 16 height 16
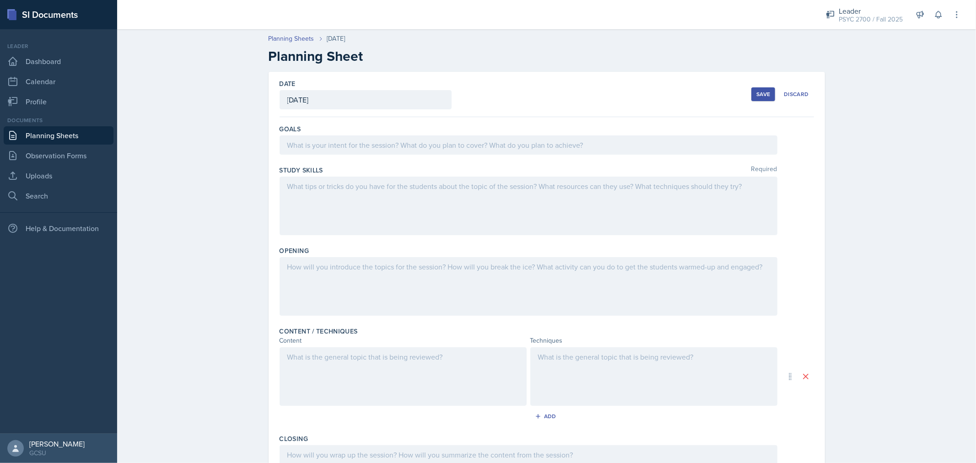
click at [431, 158] on div "Goals" at bounding box center [547, 141] width 535 height 41
click at [445, 149] on div at bounding box center [529, 144] width 498 height 19
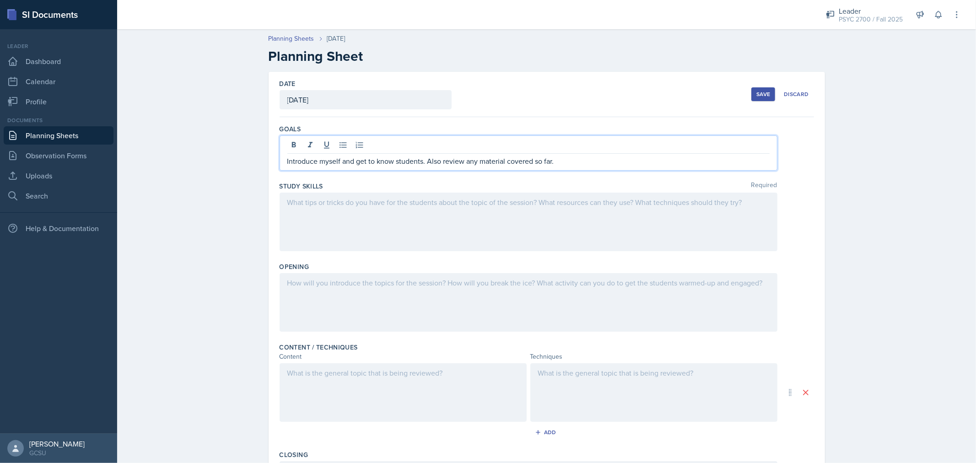
click at [432, 163] on p "Introduce myself and get to know students. Also review any material covered so …" at bounding box center [528, 161] width 482 height 11
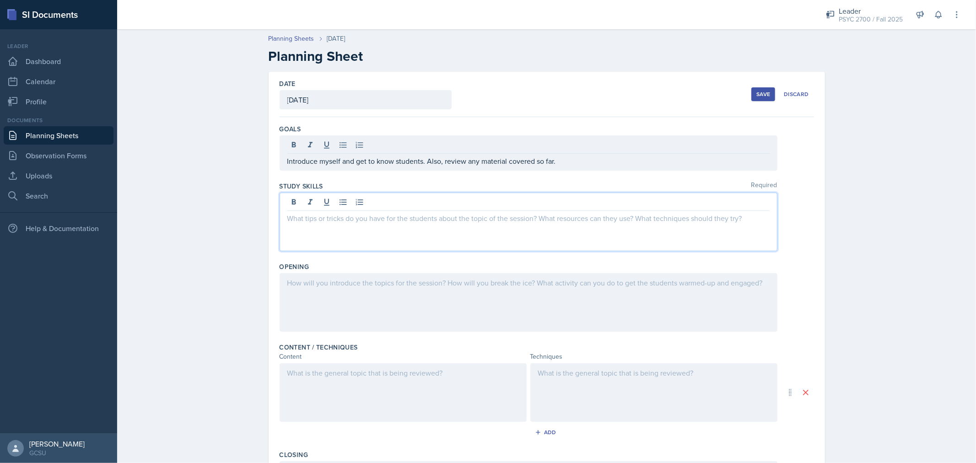
click at [410, 205] on div at bounding box center [529, 222] width 498 height 59
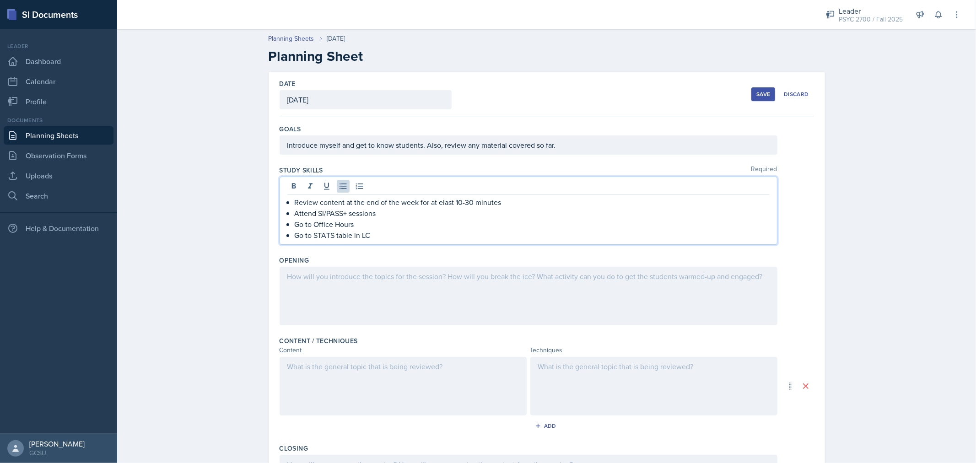
click at [436, 209] on p "Attend SI/PASS+ sessions" at bounding box center [532, 213] width 475 height 11
click at [440, 206] on p "Review content at the end of the week for at elast 10-30 minutes" at bounding box center [532, 202] width 475 height 11
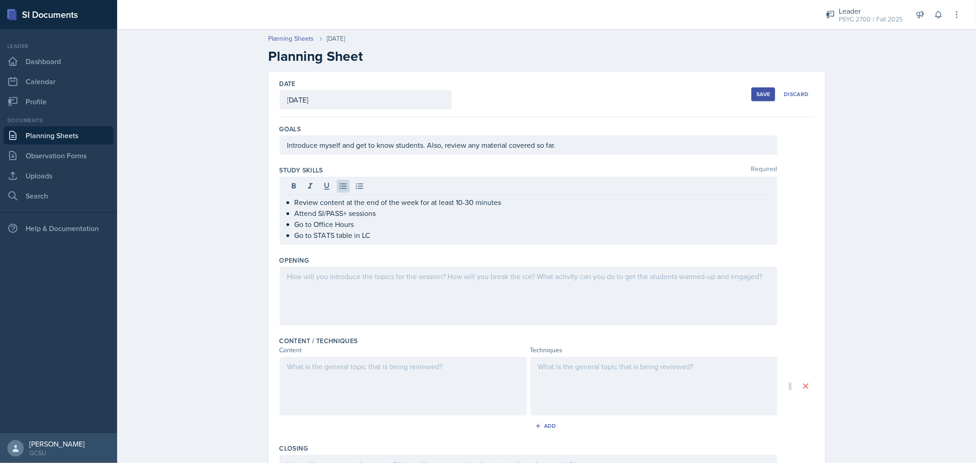
click at [337, 284] on div at bounding box center [529, 296] width 498 height 59
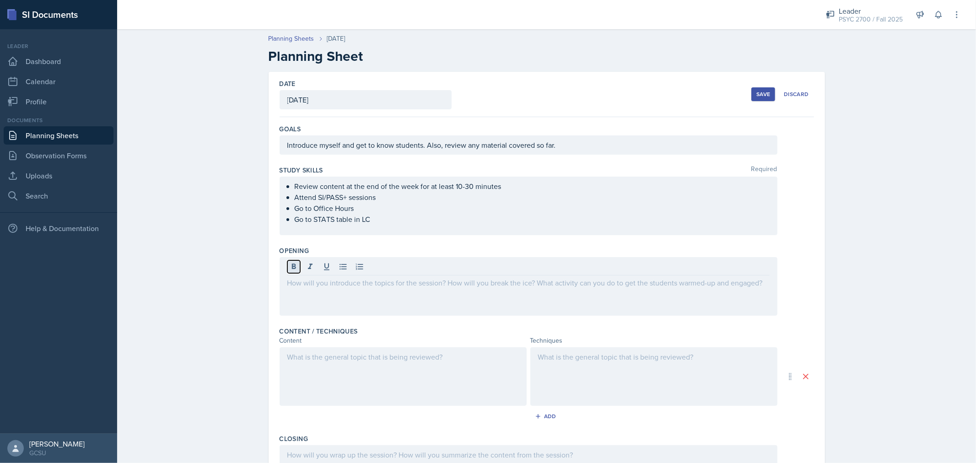
click at [292, 272] on button at bounding box center [293, 266] width 13 height 13
click at [328, 271] on button at bounding box center [326, 266] width 13 height 13
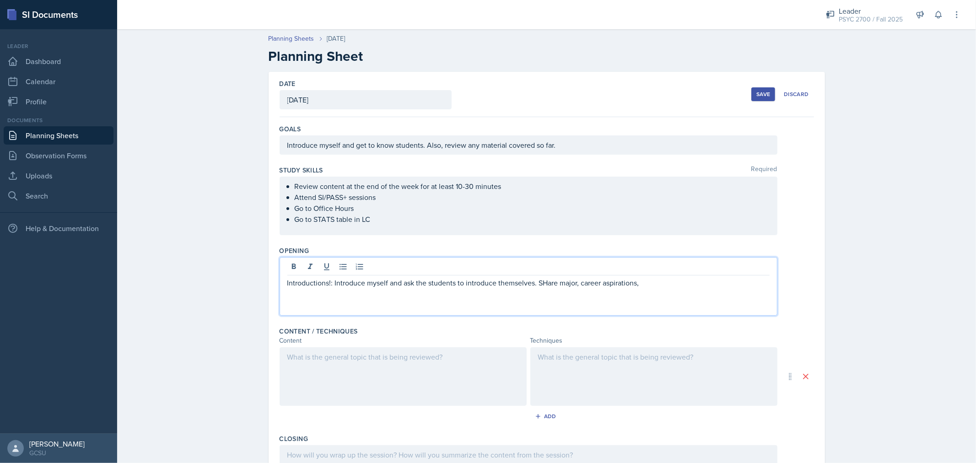
click at [543, 282] on p "Introductions!: Introduce myself and ask the students to introduce themselves. …" at bounding box center [528, 282] width 482 height 11
click at [644, 280] on p "Introductions!: Introduce myself and ask the students to introduce themselves. …" at bounding box center [528, 282] width 482 height 11
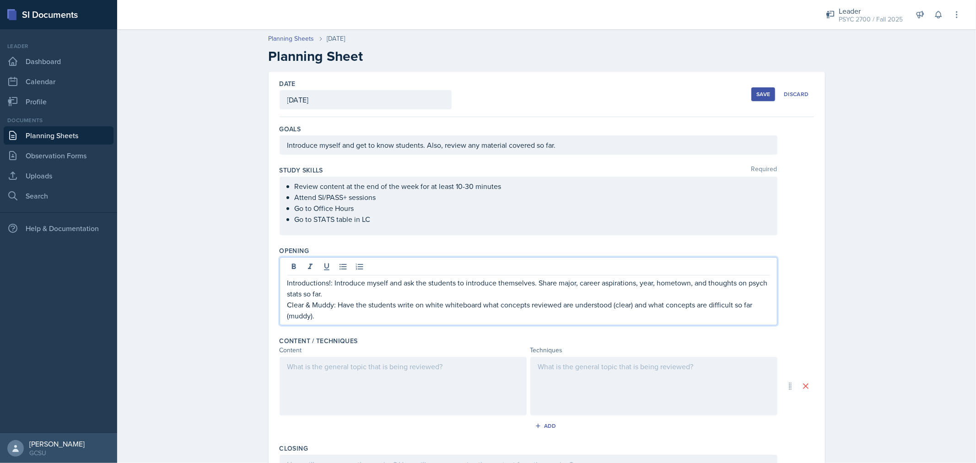
click at [445, 307] on p "Clear & Muddy: Have the students write on white whiteboard what concepts review…" at bounding box center [528, 310] width 482 height 22
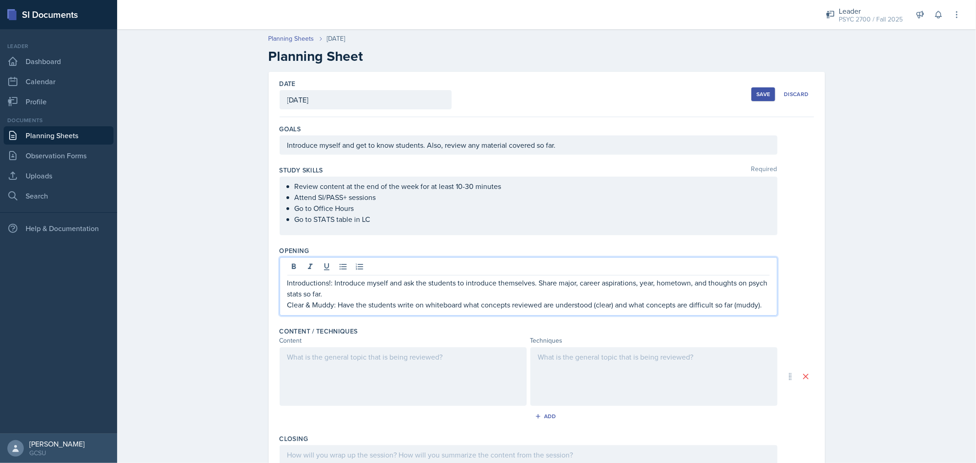
click at [328, 283] on p "Introductions!: Introduce myself and ask the students to introduce themselves. …" at bounding box center [528, 288] width 482 height 22
click at [328, 307] on p "Clear & Muddy: Have the students write on whiteboard what concepts reviewed are…" at bounding box center [528, 304] width 482 height 11
click at [331, 308] on p "Clear & Muddy: Have the students write on whiteboard what concepts reviewed are…" at bounding box center [528, 304] width 482 height 11
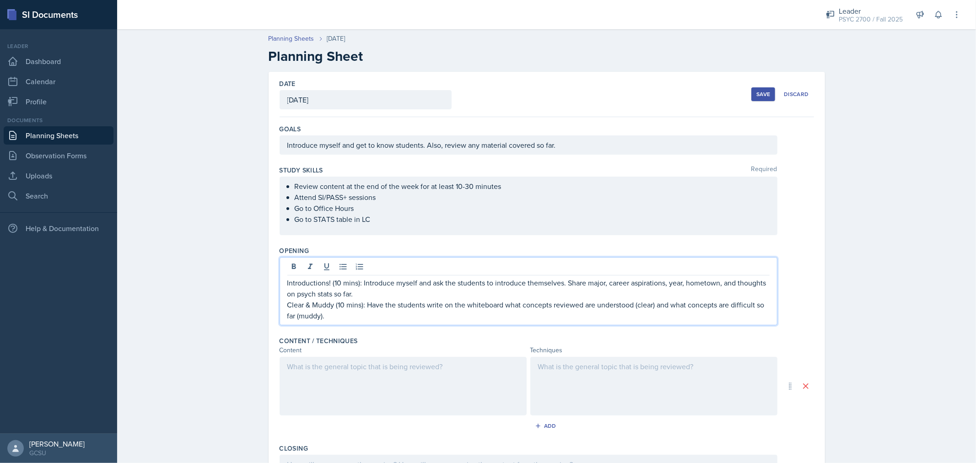
click at [588, 306] on p "Clear & Muddy (10 mins): Have the students write on the whiteboard what concept…" at bounding box center [528, 310] width 482 height 22
click at [593, 305] on p "Clear & Muddy (10 mins): Have the students write on the whiteboard what concept…" at bounding box center [528, 310] width 482 height 22
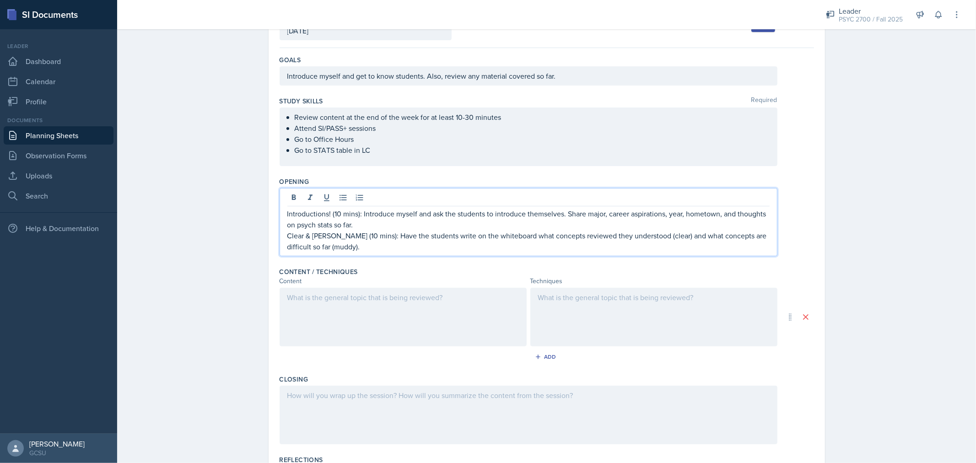
click at [369, 308] on div at bounding box center [403, 317] width 247 height 59
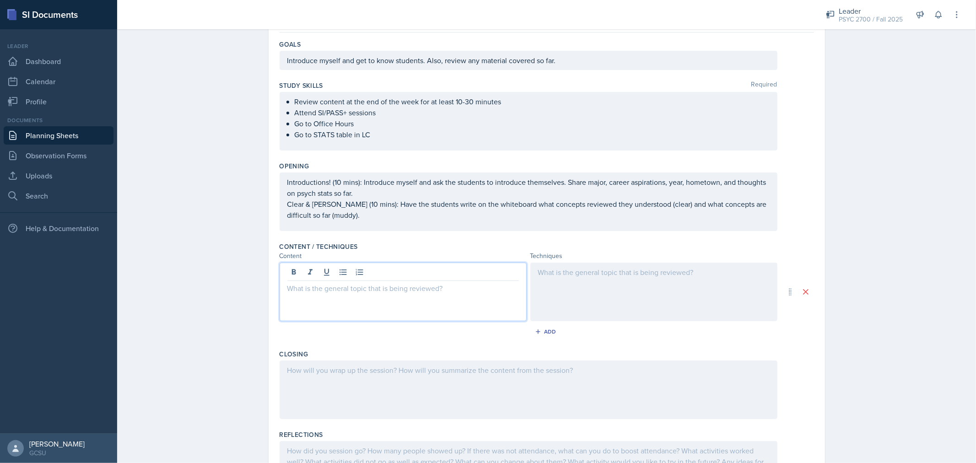
scroll to position [95, 0]
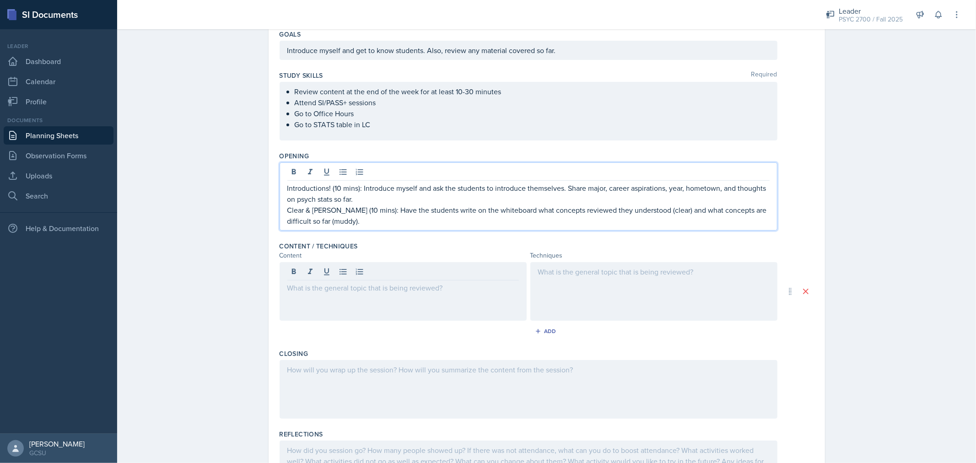
click at [331, 219] on p "Clear & Muddy (10 mins): Have the students write on the whiteboard what concept…" at bounding box center [528, 216] width 482 height 22
click at [371, 197] on p "Introductions! (10 mins): Introduce myself and ask the students to introduce th…" at bounding box center [528, 194] width 482 height 22
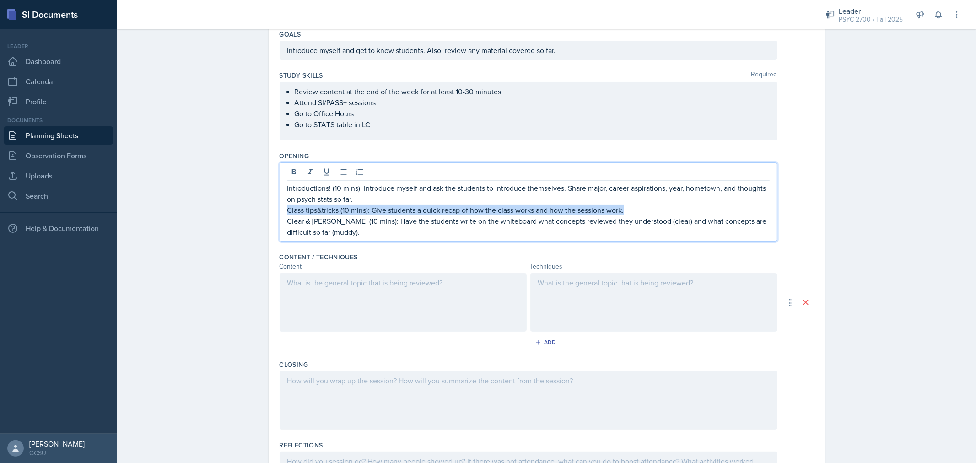
drag, startPoint x: 371, startPoint y: 197, endPoint x: 636, endPoint y: 205, distance: 265.2
click at [636, 205] on div "Introductions! (10 mins): Introduce myself and ask the students to introduce th…" at bounding box center [528, 210] width 482 height 55
click at [636, 205] on p "Class tips&tricks (10 mins): Give students a quick recap of how the class works…" at bounding box center [528, 210] width 482 height 11
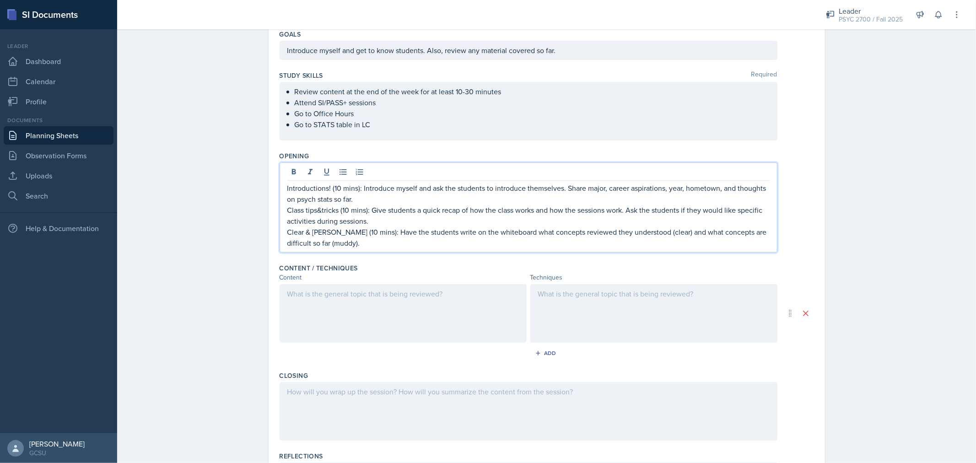
click at [565, 238] on p "Clear & Muddy (10 mins): Have the students write on the whiteboard what concept…" at bounding box center [528, 238] width 482 height 22
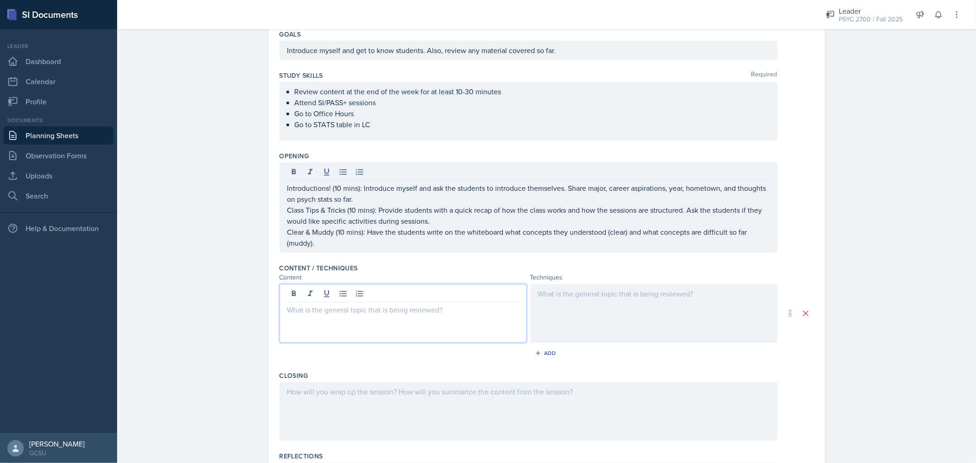
click at [372, 293] on div at bounding box center [403, 313] width 247 height 59
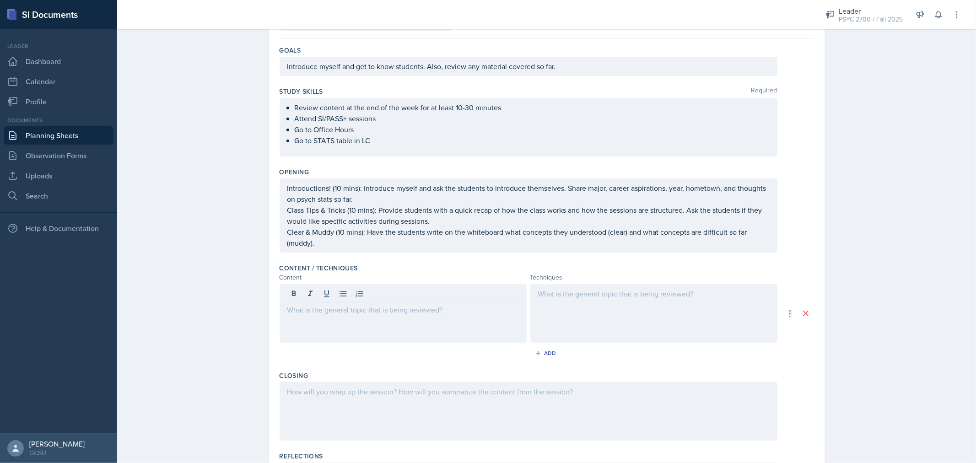
click at [413, 319] on div at bounding box center [403, 313] width 247 height 59
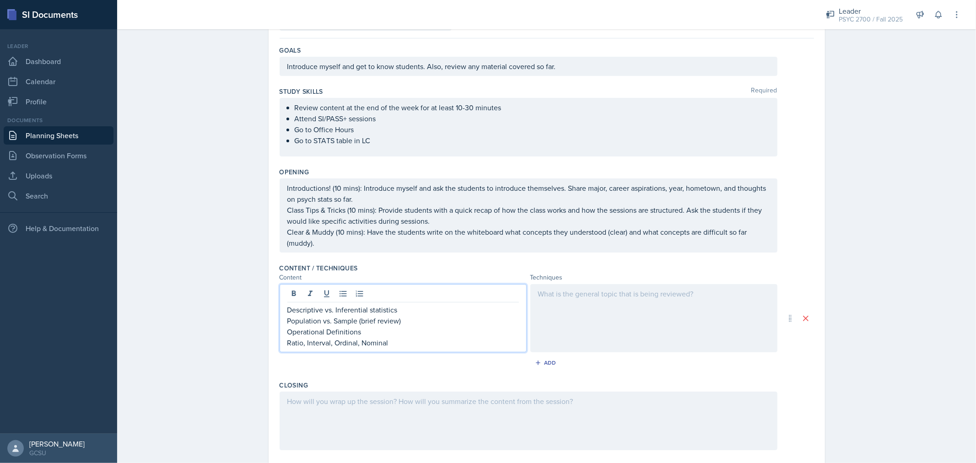
click at [346, 335] on p "Operational Definitions" at bounding box center [403, 331] width 232 height 11
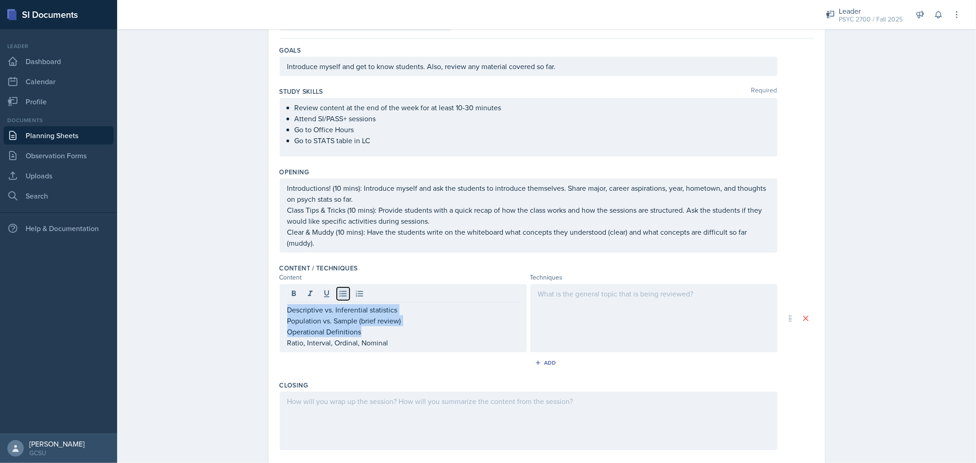
click at [342, 296] on icon at bounding box center [343, 294] width 7 height 6
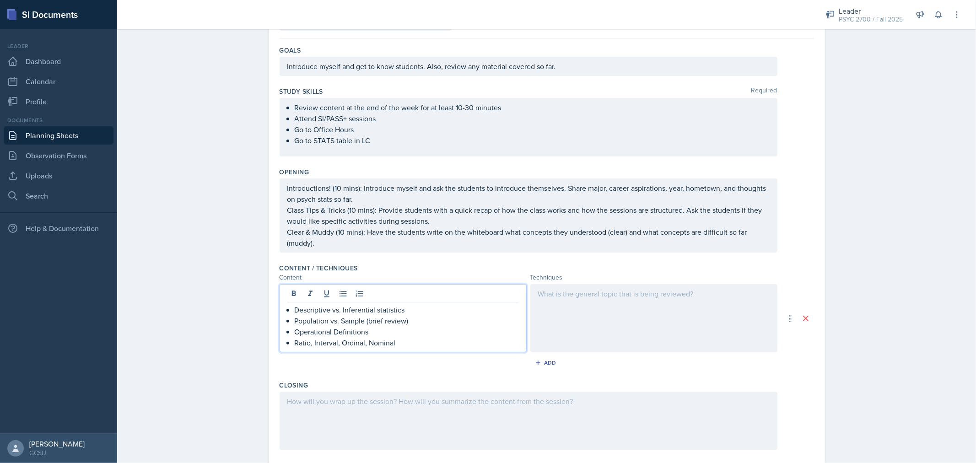
click at [455, 347] on p "Ratio, Interval, Ordinal, Nominal" at bounding box center [407, 342] width 224 height 11
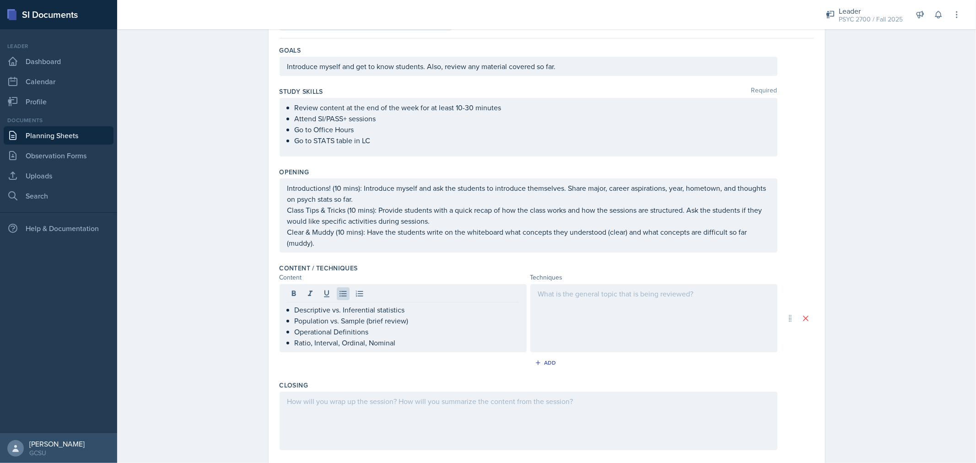
click at [649, 315] on div at bounding box center [654, 318] width 247 height 68
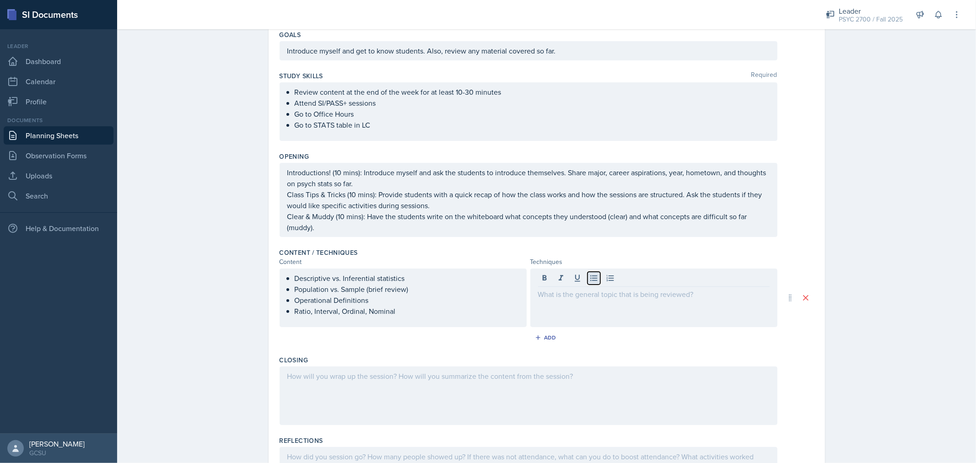
click at [590, 277] on icon at bounding box center [594, 278] width 9 height 9
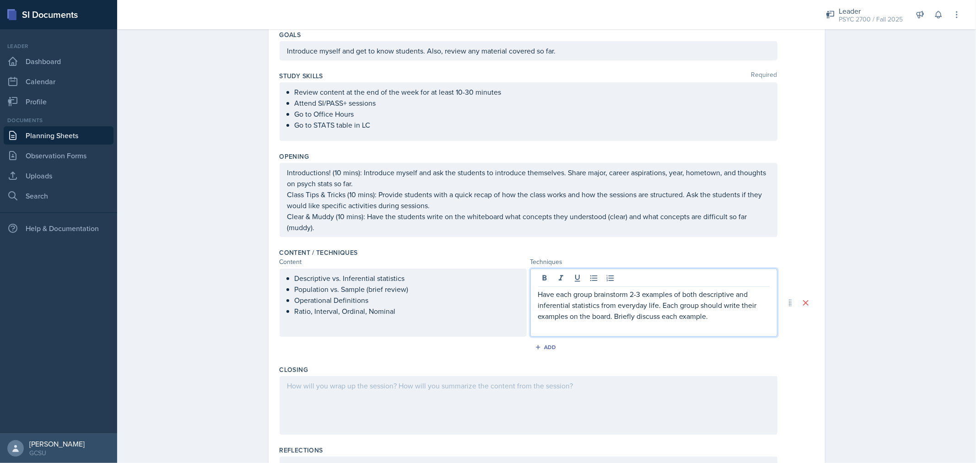
click at [568, 297] on p "Have each group brainstorm 2-3 examples of both descriptive and inferential sta…" at bounding box center [654, 305] width 232 height 33
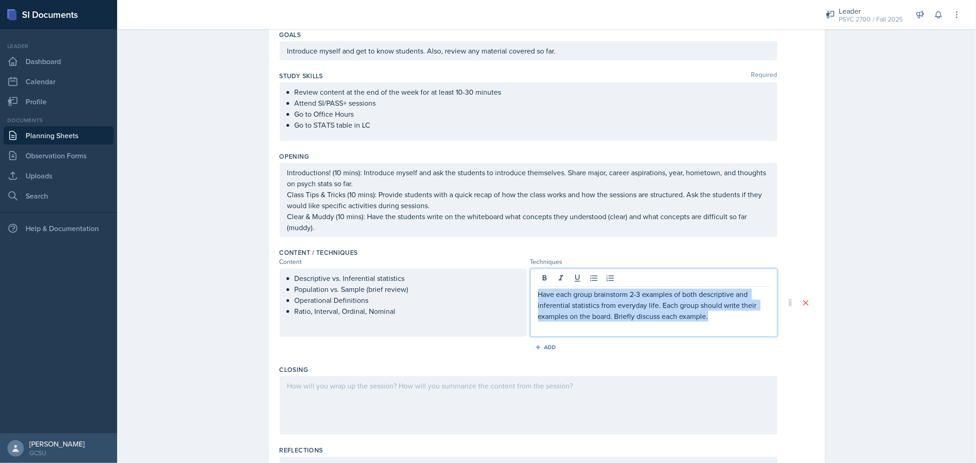
click at [568, 297] on p "Have each group brainstorm 2-3 examples of both descriptive and inferential sta…" at bounding box center [654, 305] width 232 height 33
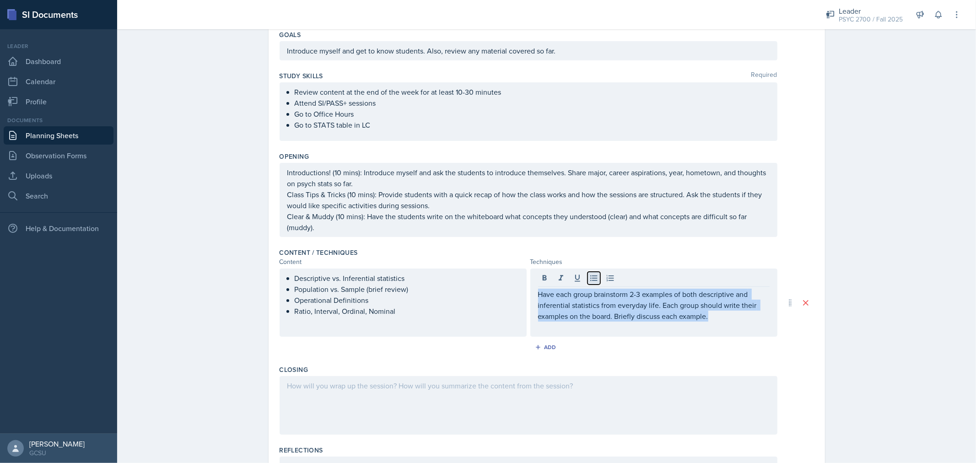
click at [590, 281] on icon at bounding box center [594, 278] width 9 height 9
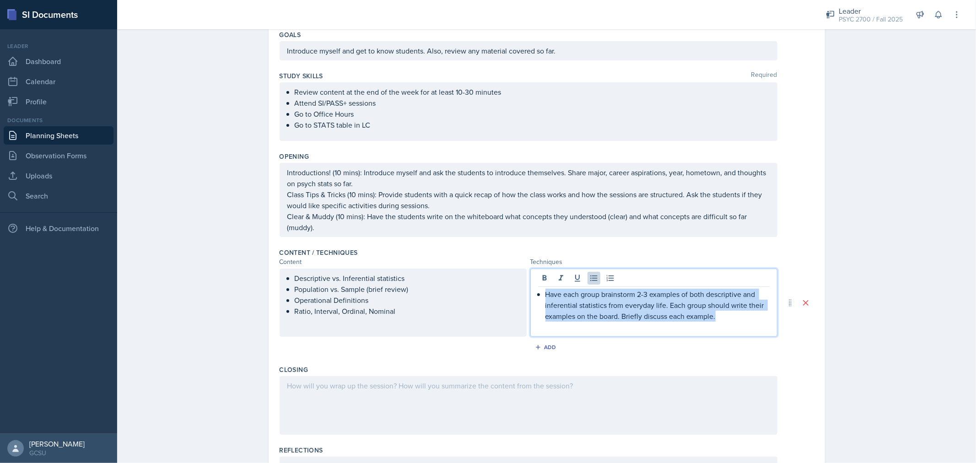
click at [731, 316] on p "Have each group brainstorm 2-3 examples of both descriptive and inferential sta…" at bounding box center [658, 305] width 224 height 33
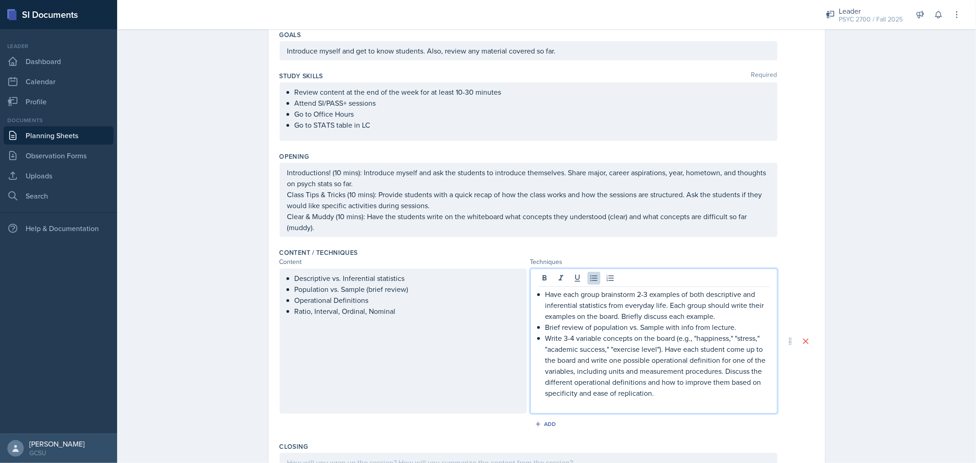
click at [546, 297] on p "Have each group brainstorm 2-3 examples of both descriptive and inferential sta…" at bounding box center [658, 305] width 224 height 33
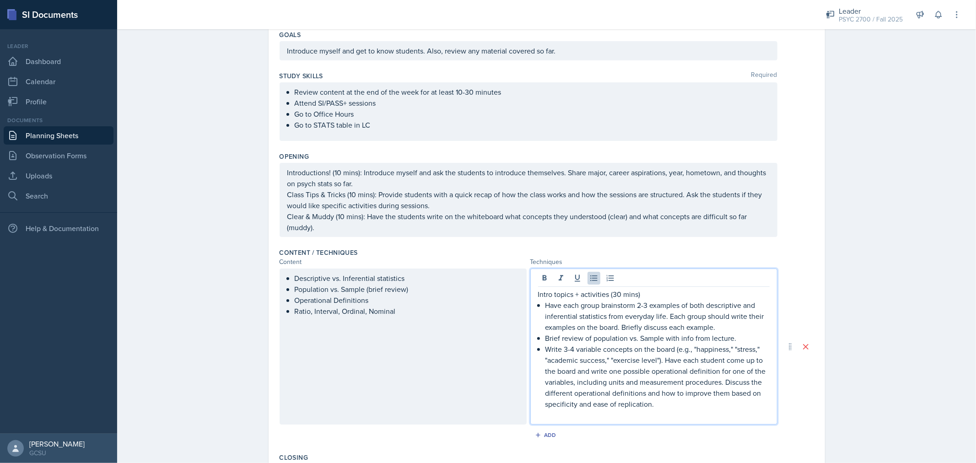
click at [691, 405] on p "Write 3-4 variable concepts on the board (e.g., "happiness," "stress," "academi…" at bounding box center [658, 377] width 224 height 66
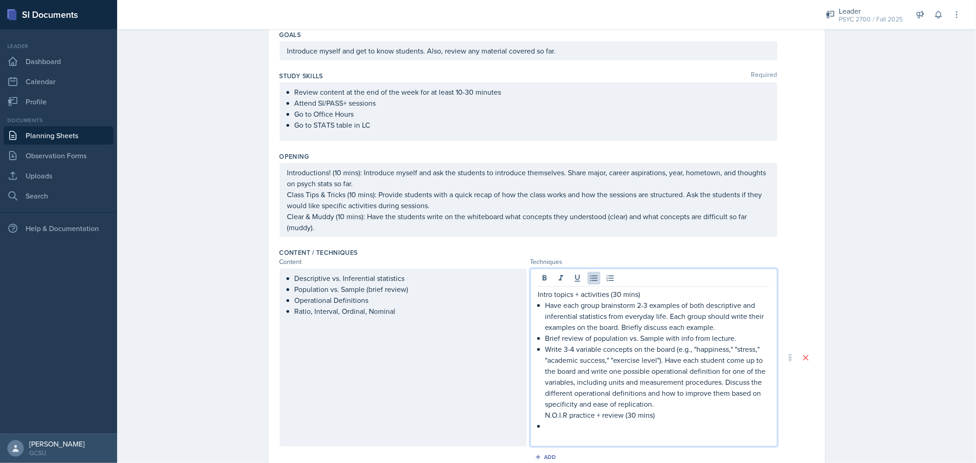
scroll to position [130, 0]
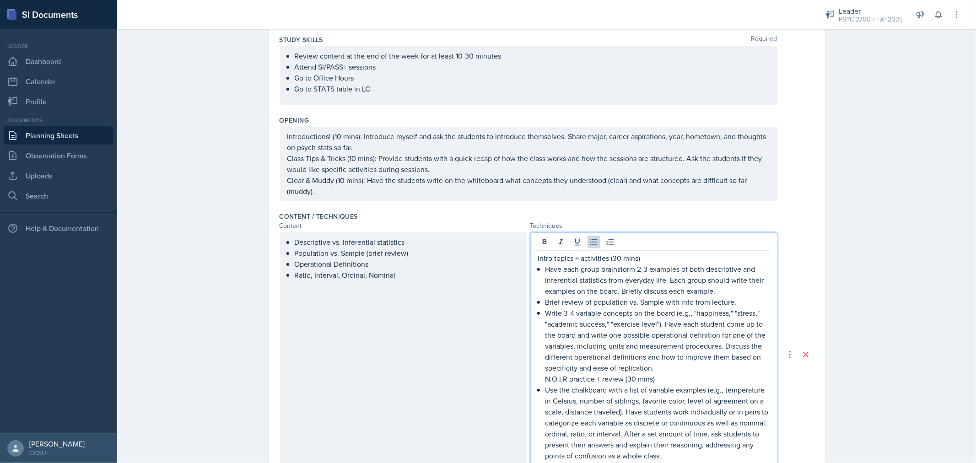
click at [588, 372] on p "Write 3-4 variable concepts on the board (e.g., "happiness," "stress," "academi…" at bounding box center [658, 341] width 224 height 66
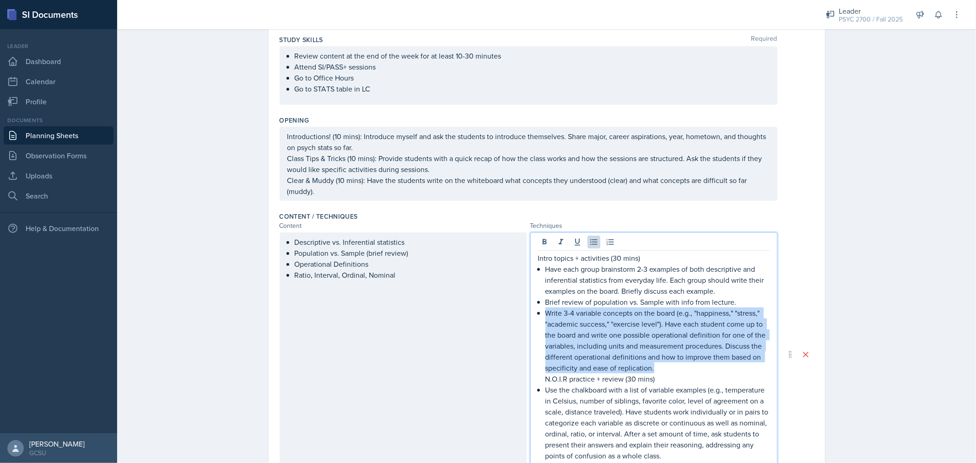
click at [588, 372] on p "Write 3-4 variable concepts on the board (e.g., "happiness," "stress," "academi…" at bounding box center [658, 341] width 224 height 66
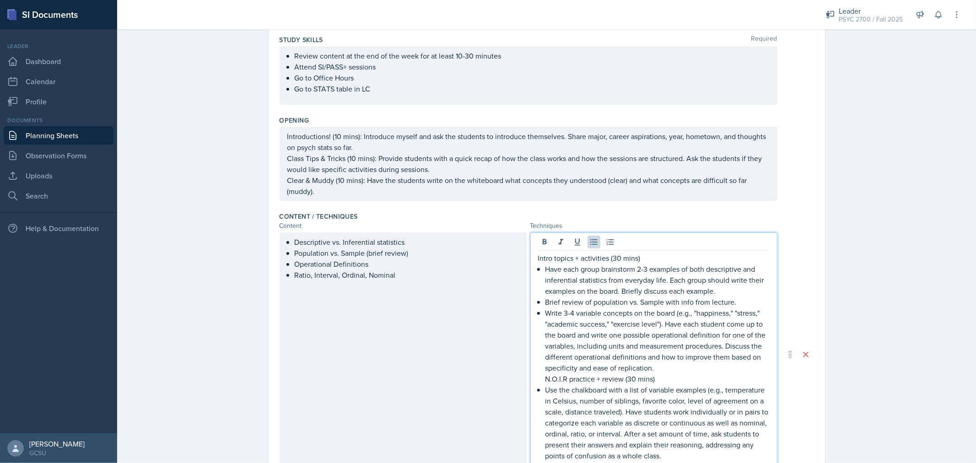
click at [581, 383] on p "N.O.I.R practice + review (30 mins)" at bounding box center [658, 379] width 224 height 11
click at [571, 253] on p "Intro topics + activities (30 mins)" at bounding box center [654, 258] width 232 height 11
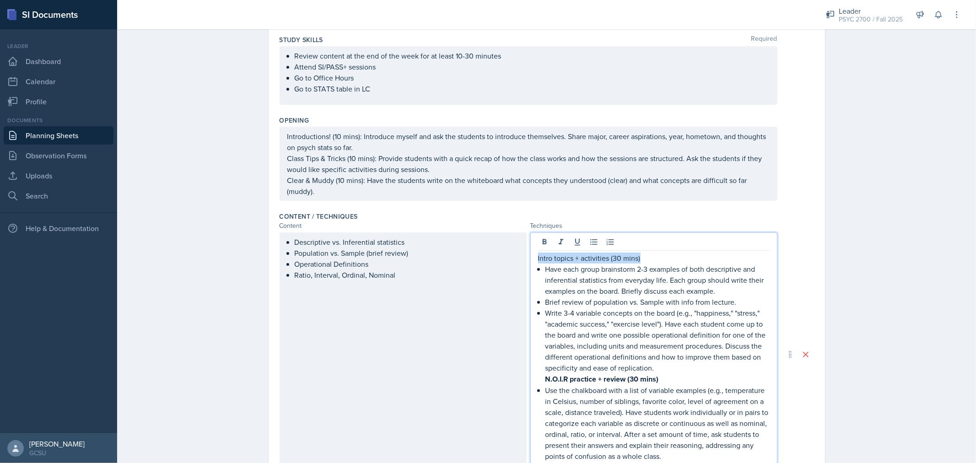
click at [571, 253] on p "Intro topics + activities (30 mins)" at bounding box center [654, 258] width 232 height 11
click at [583, 382] on strong "N.O.I.R practice + review (30 mins)" at bounding box center [603, 379] width 114 height 11
click at [583, 382] on u "N.O.I.R practice + review (30 mins)" at bounding box center [603, 379] width 114 height 11
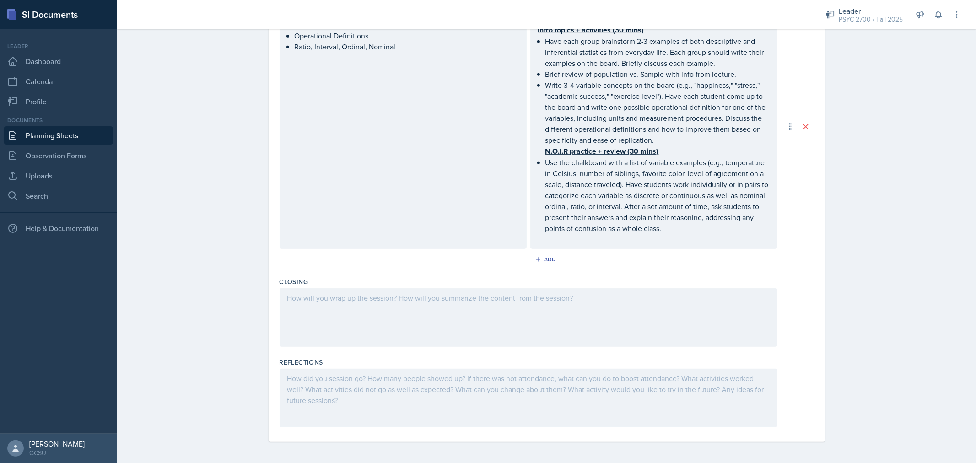
click at [440, 309] on div at bounding box center [529, 317] width 498 height 59
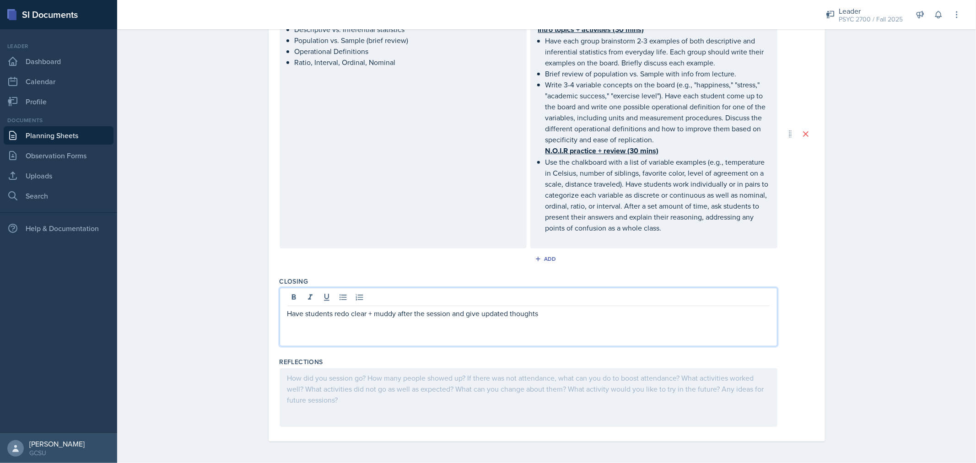
click at [552, 316] on p "Have students redo clear + muddy after the session and give updated thoughts" at bounding box center [528, 313] width 482 height 11
click at [680, 314] on p "Have students redo clear + muddy after the session and give updated thoughts on…" at bounding box center [528, 313] width 482 height 11
click at [731, 314] on p "Have students redo clear + muddy after the session and give updated thoughts on…" at bounding box center [528, 313] width 482 height 11
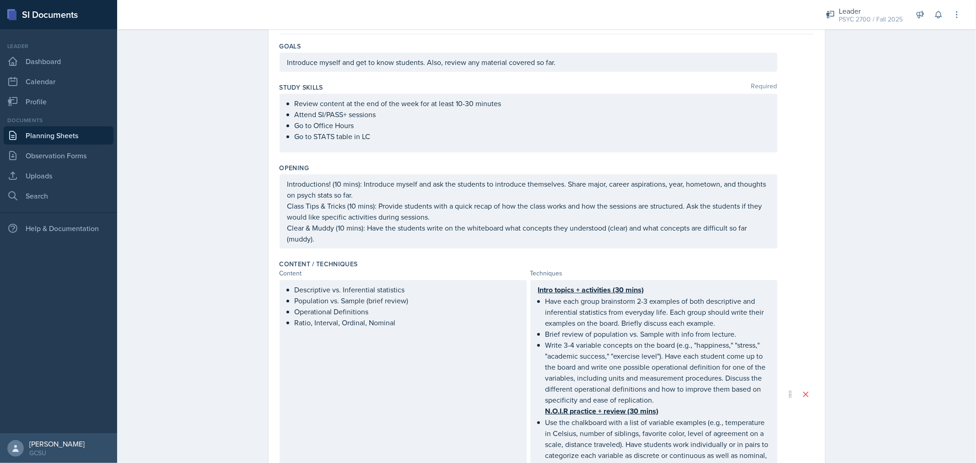
scroll to position [0, 0]
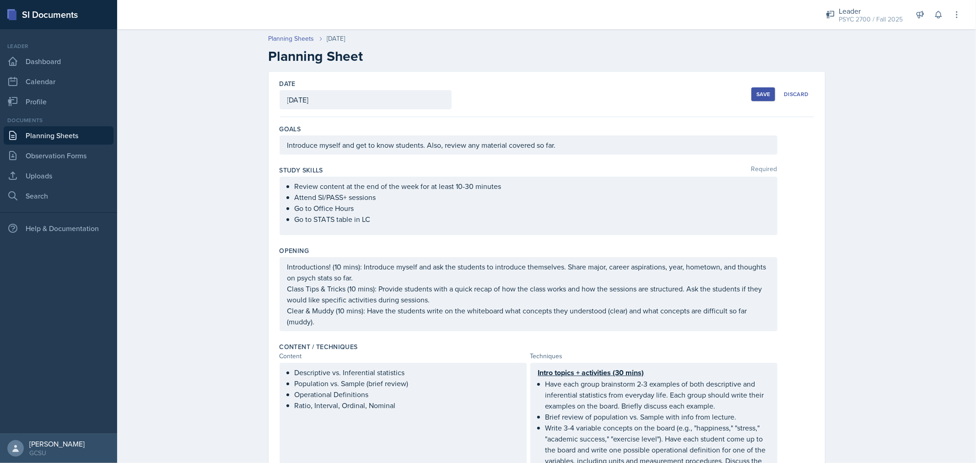
click at [758, 94] on div "Save" at bounding box center [764, 94] width 14 height 7
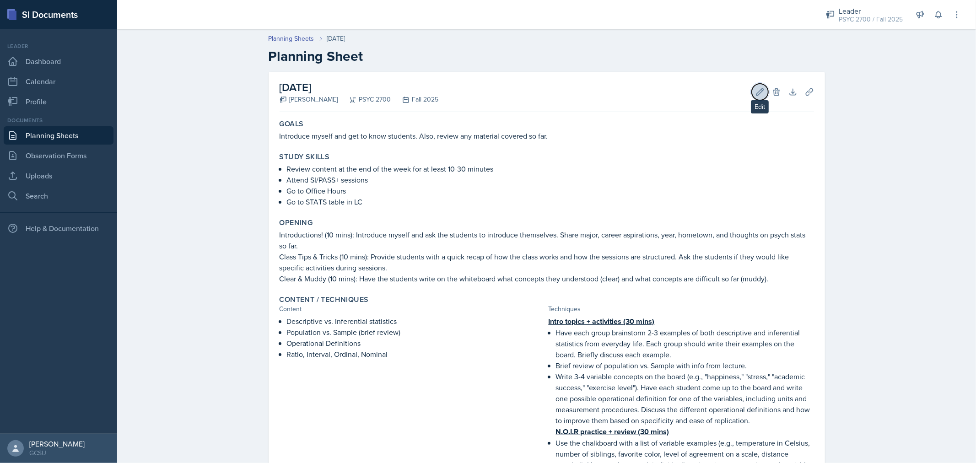
click at [758, 86] on button "Edit" at bounding box center [760, 92] width 16 height 16
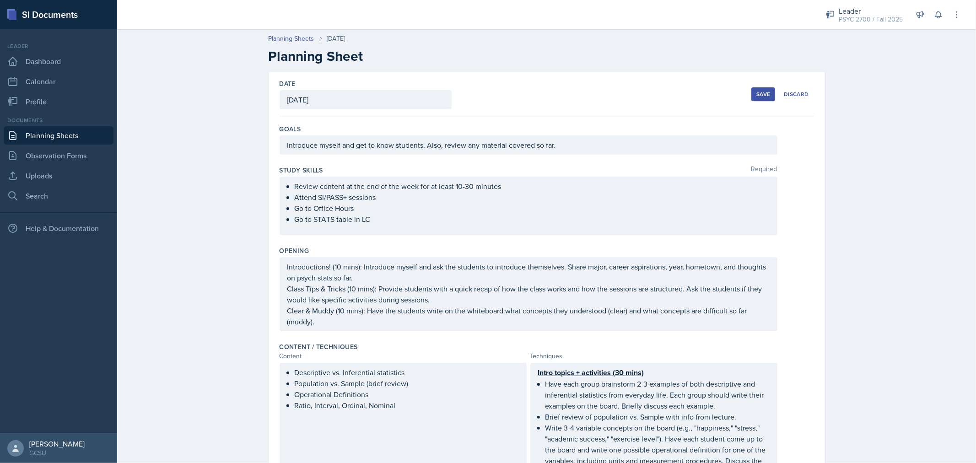
scroll to position [342, 0]
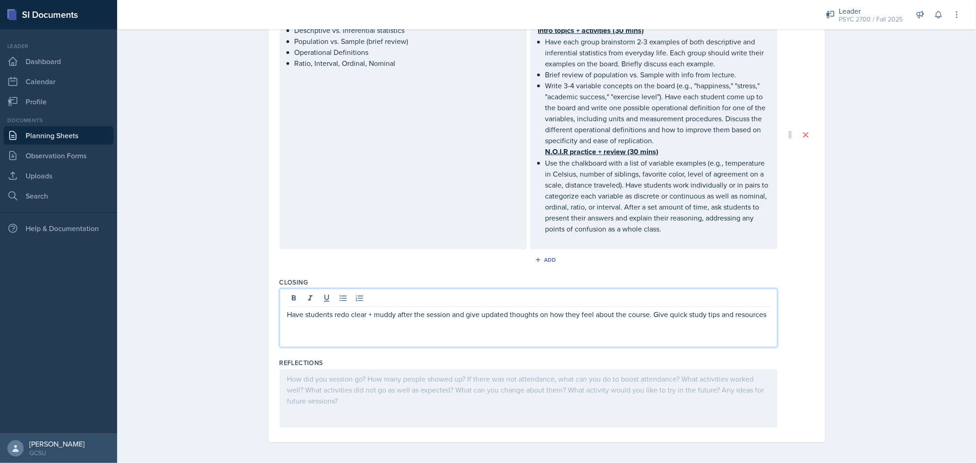
click at [652, 298] on div "Have students redo clear + muddy after the session and give updated thoughts on…" at bounding box center [529, 318] width 498 height 59
click at [672, 326] on p "Have students redo clear + muddy after the session and give updated thoughts on…" at bounding box center [528, 320] width 482 height 22
click at [287, 315] on p "Have students redo clear + muddy after the session and give updated thoughts on…" at bounding box center [528, 320] width 482 height 22
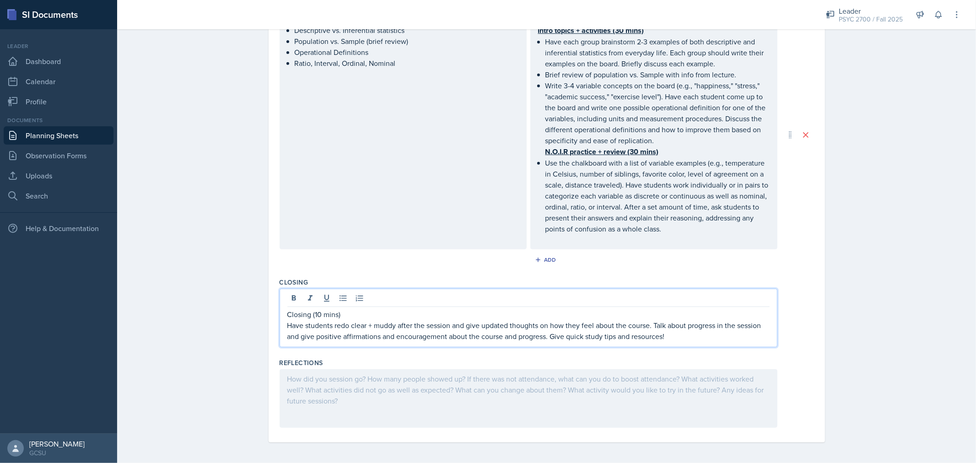
click at [289, 315] on p "Closing (10 mins)" at bounding box center [528, 314] width 482 height 11
click at [376, 321] on p "Have students redo clear + muddy after the session and give updated thoughts on…" at bounding box center [528, 331] width 482 height 22
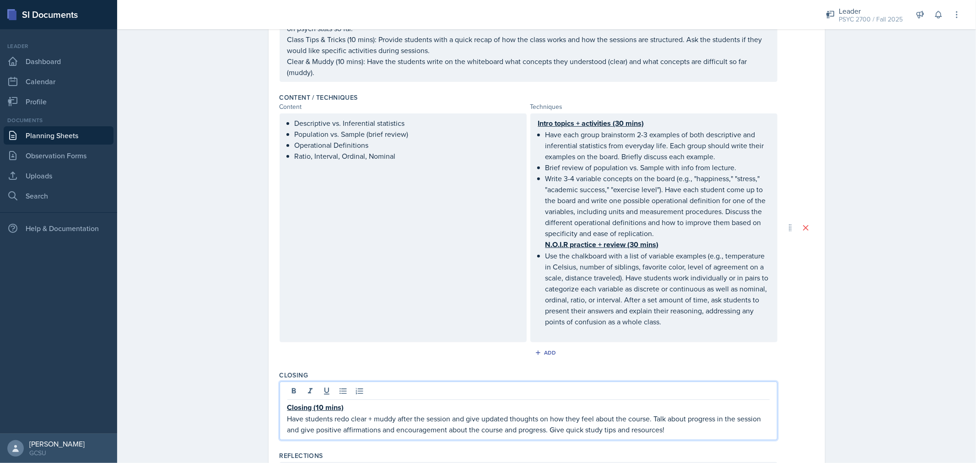
scroll to position [265, 0]
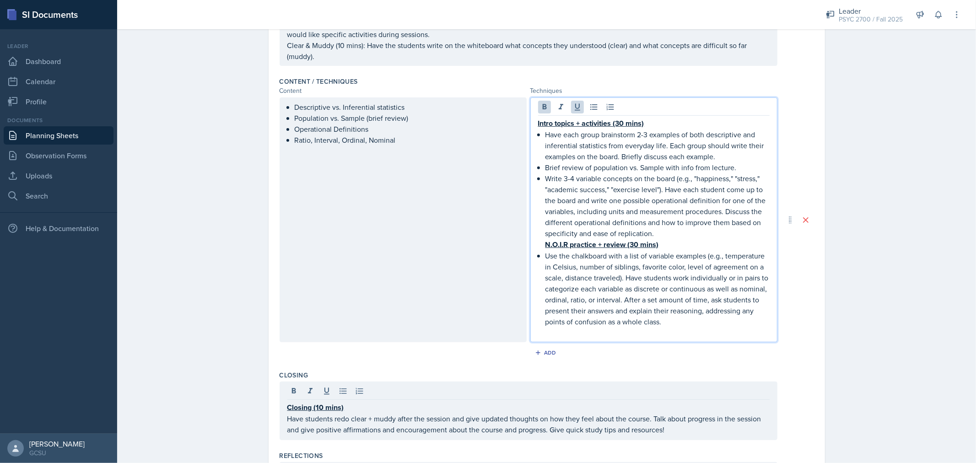
click at [620, 125] on u "Intro topics + activities (30 mins)" at bounding box center [591, 123] width 106 height 11
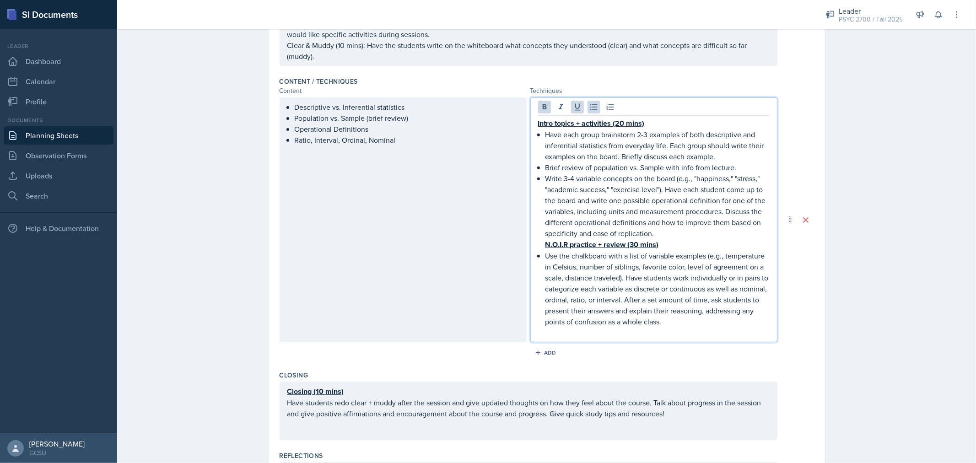
click at [633, 246] on u "N.O.I.R practice + review (30 mins)" at bounding box center [603, 244] width 114 height 11
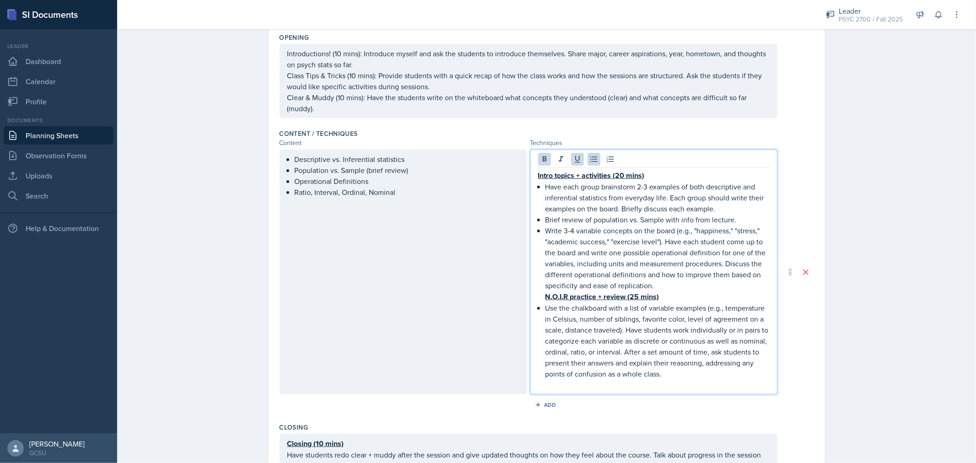
scroll to position [225, 0]
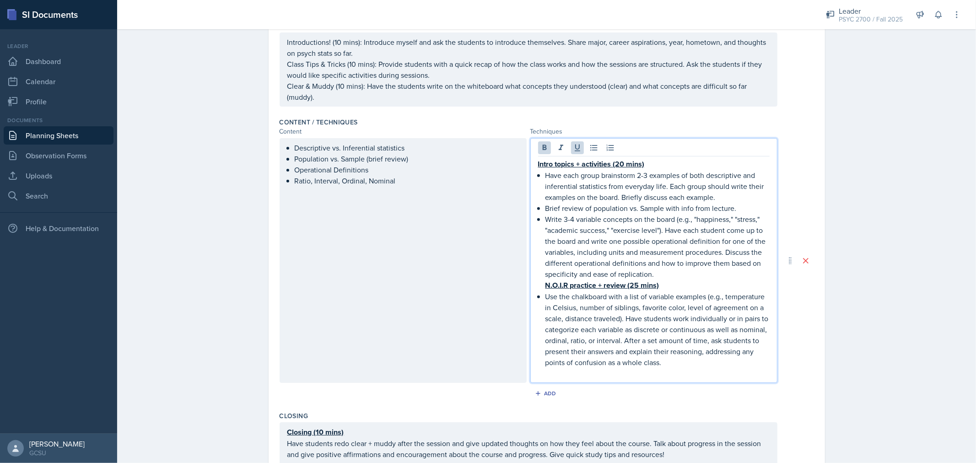
click at [618, 163] on u "Intro topics + activities (20 mins)" at bounding box center [591, 164] width 107 height 11
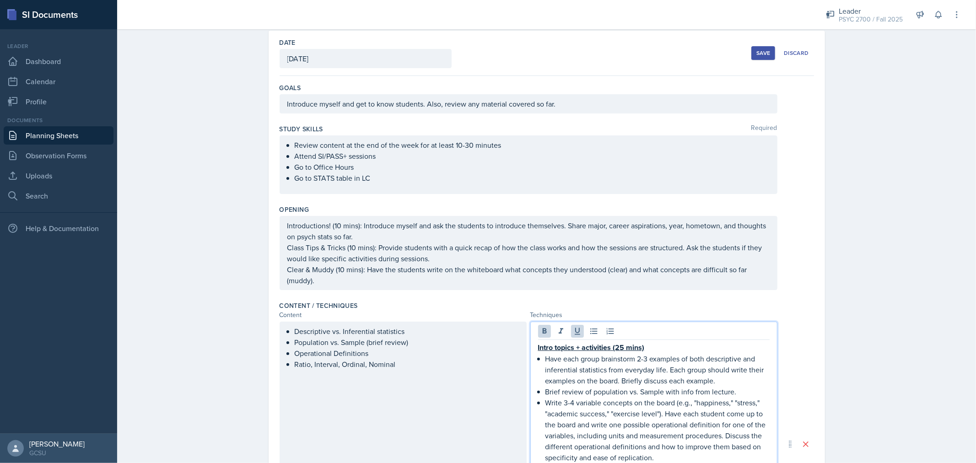
scroll to position [0, 0]
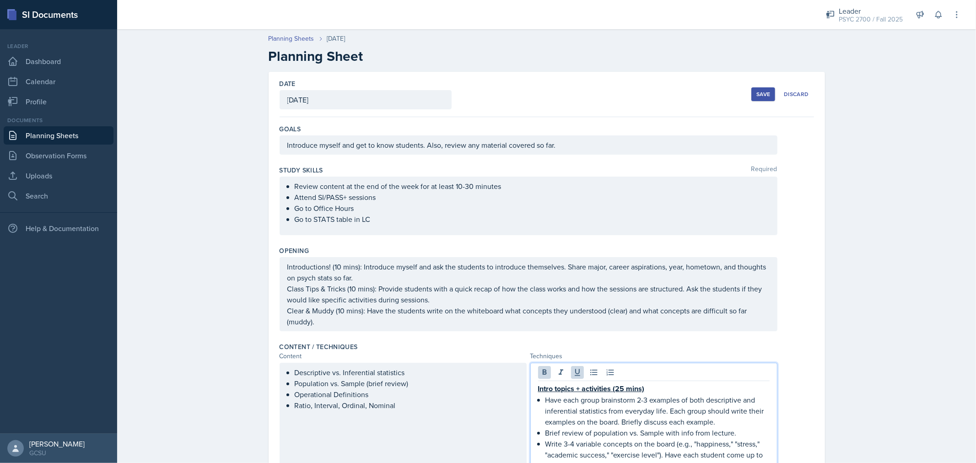
click at [758, 89] on button "Save" at bounding box center [764, 94] width 24 height 14
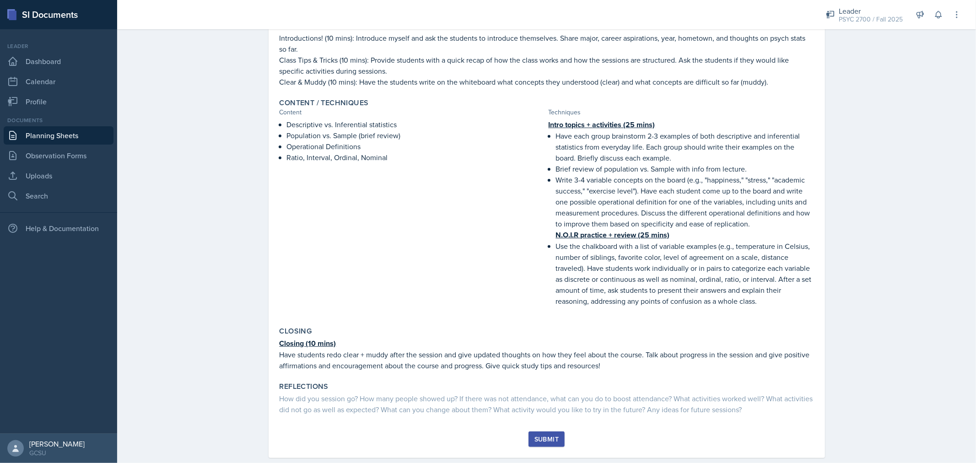
scroll to position [212, 0]
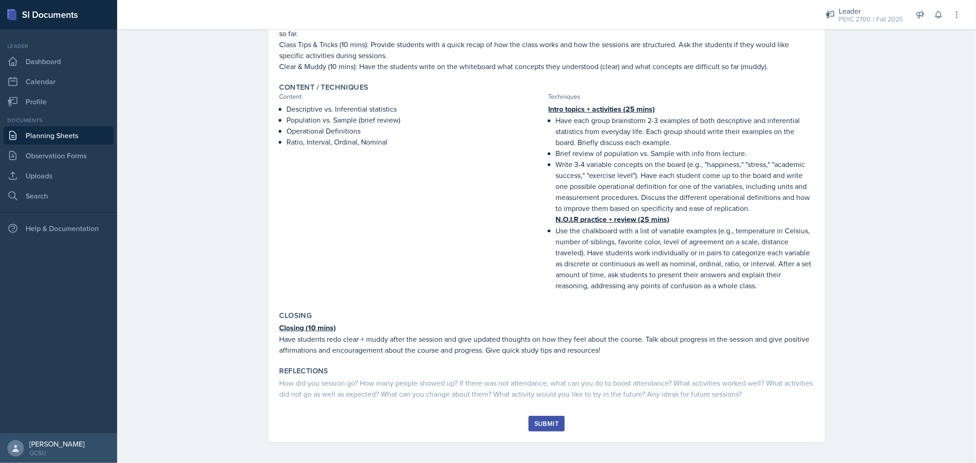
click at [537, 420] on div "Submit" at bounding box center [547, 423] width 24 height 7
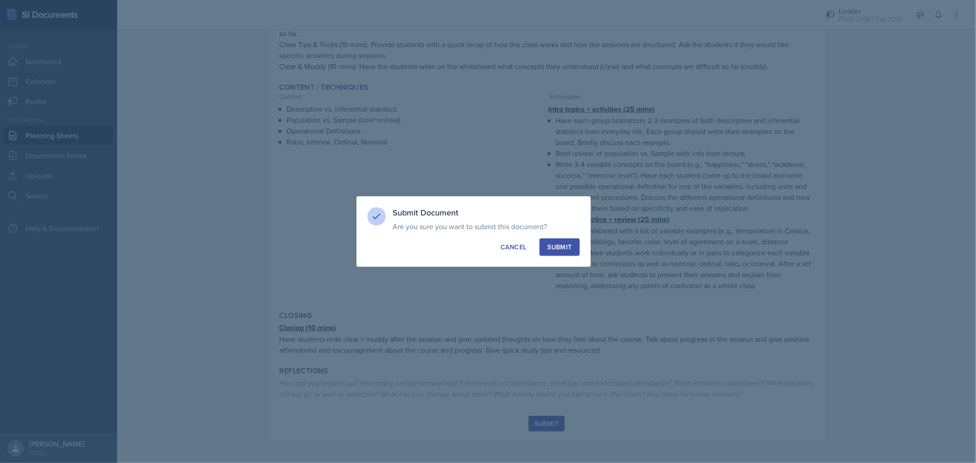
click at [569, 254] on button "Submit" at bounding box center [560, 246] width 40 height 17
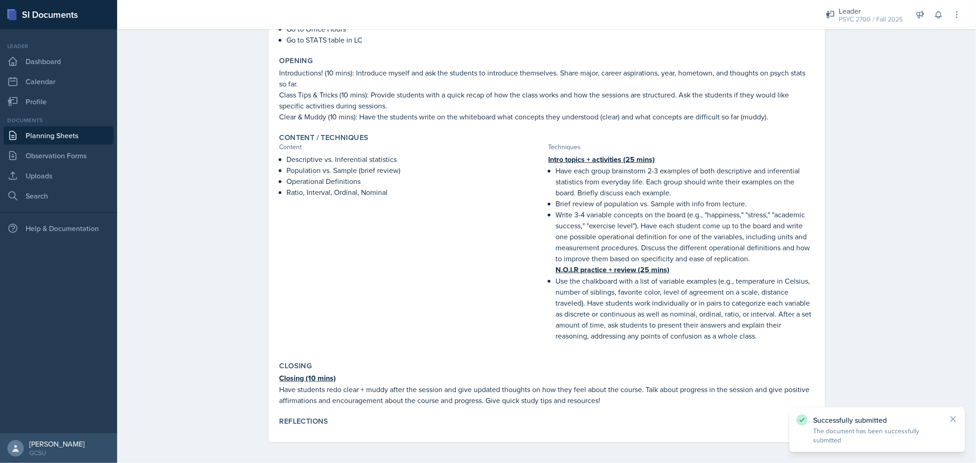
scroll to position [0, 0]
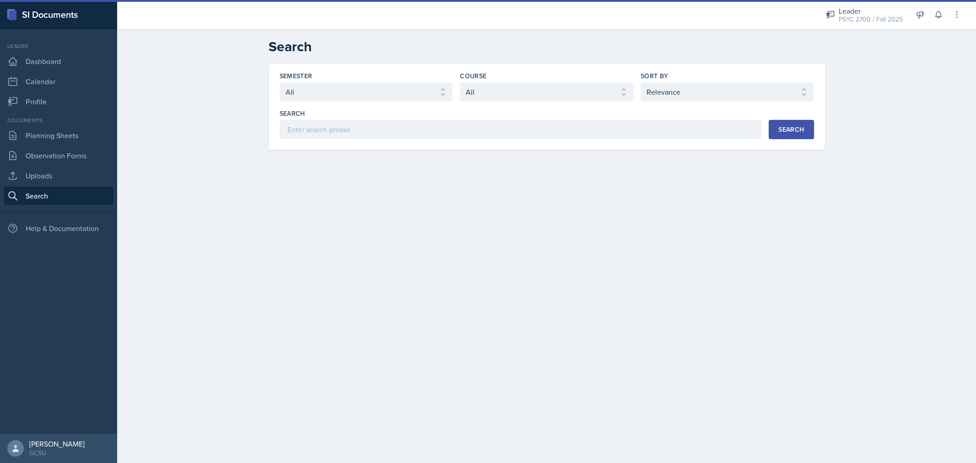
select select "all"
select select "1"
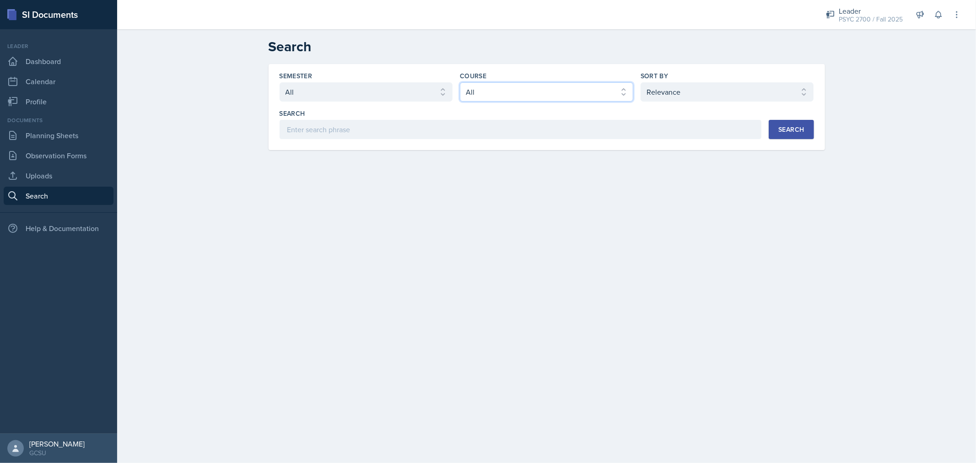
click at [493, 88] on select "Select course All ACCT 3101 ACCT 3102 ASTR 1000 BIOL 1100 BIOL 1107 BIOL 1108 B…" at bounding box center [546, 91] width 173 height 19
select select "abe6cc92-cda0-419a-99d4-526c6c05315f"
click at [460, 82] on select "Select course All ACCT 3101 ACCT 3102 ASTR 1000 BIOL 1100 BIOL 1107 BIOL 1108 B…" at bounding box center [546, 91] width 173 height 19
click at [439, 92] on select "Select semester All Fall 2025 Spring 2025 Fall 2024 Spring 2024 Fall 2023 Sprin…" at bounding box center [366, 91] width 173 height 19
select select "e7b6c66a-987a-4ab3-92d3-5526cc86007b"
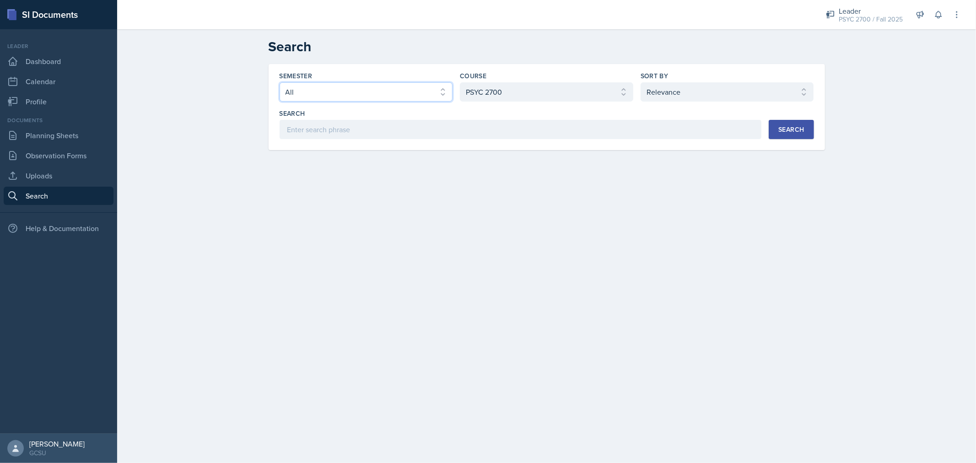
click at [280, 82] on select "Select semester All Fall 2025 Spring 2025 Fall 2024 Spring 2024 Fall 2023 Sprin…" at bounding box center [366, 91] width 173 height 19
click at [790, 124] on button "Search" at bounding box center [791, 129] width 45 height 19
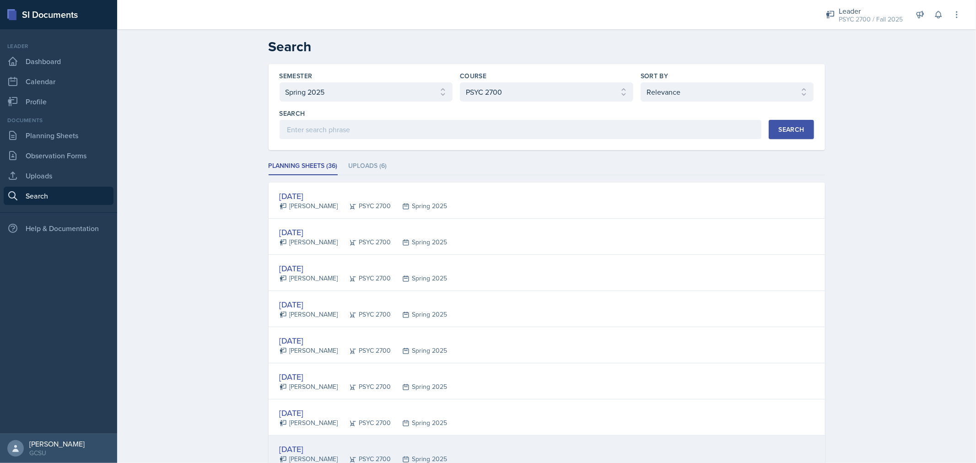
click at [471, 443] on div "[DATE] [PERSON_NAME] PSYC 2700 Spring 2025" at bounding box center [547, 454] width 557 height 36
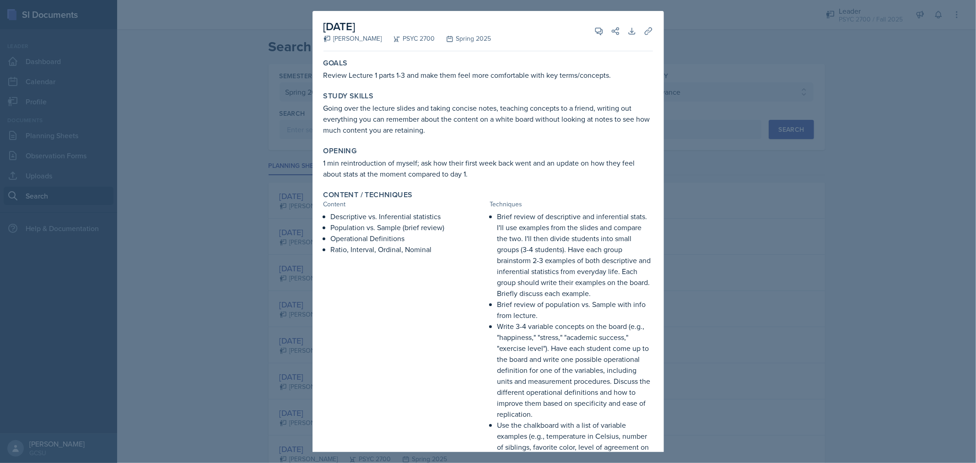
scroll to position [223, 0]
